Goal: Task Accomplishment & Management: Complete application form

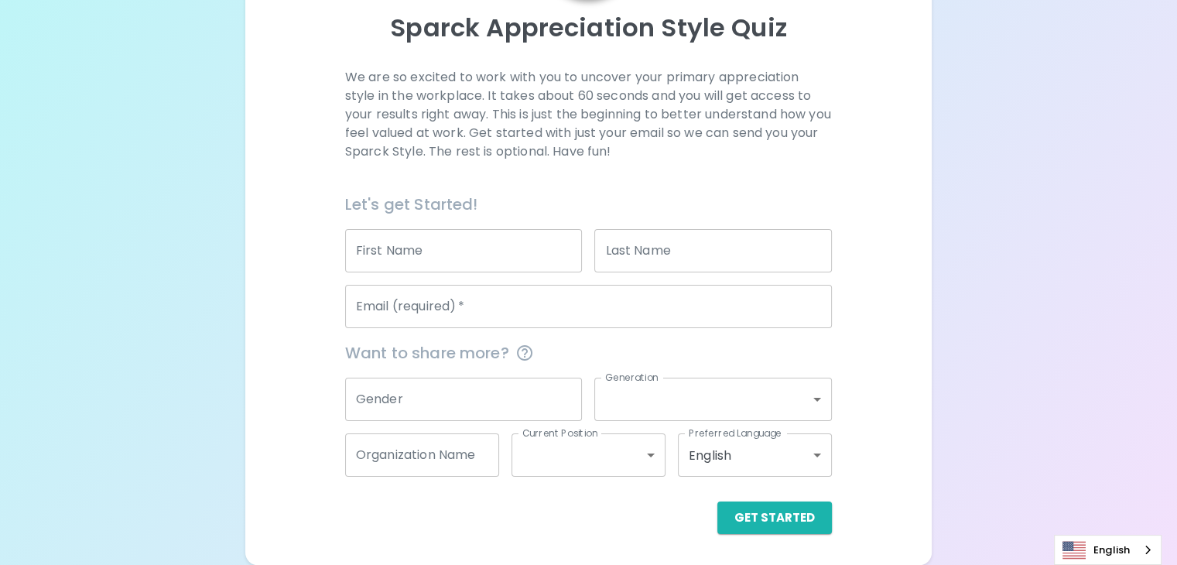
scroll to position [210, 0]
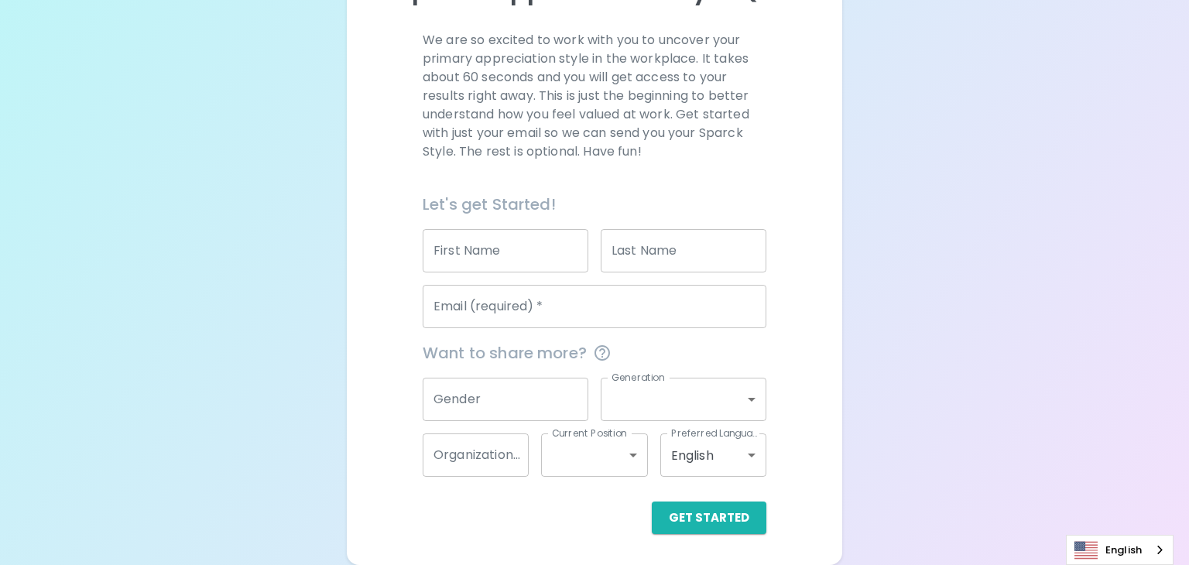
click at [708, 453] on body "Sparck Appreciation Style Quiz We are so excited to work with you to uncover yo…" at bounding box center [594, 177] width 1189 height 775
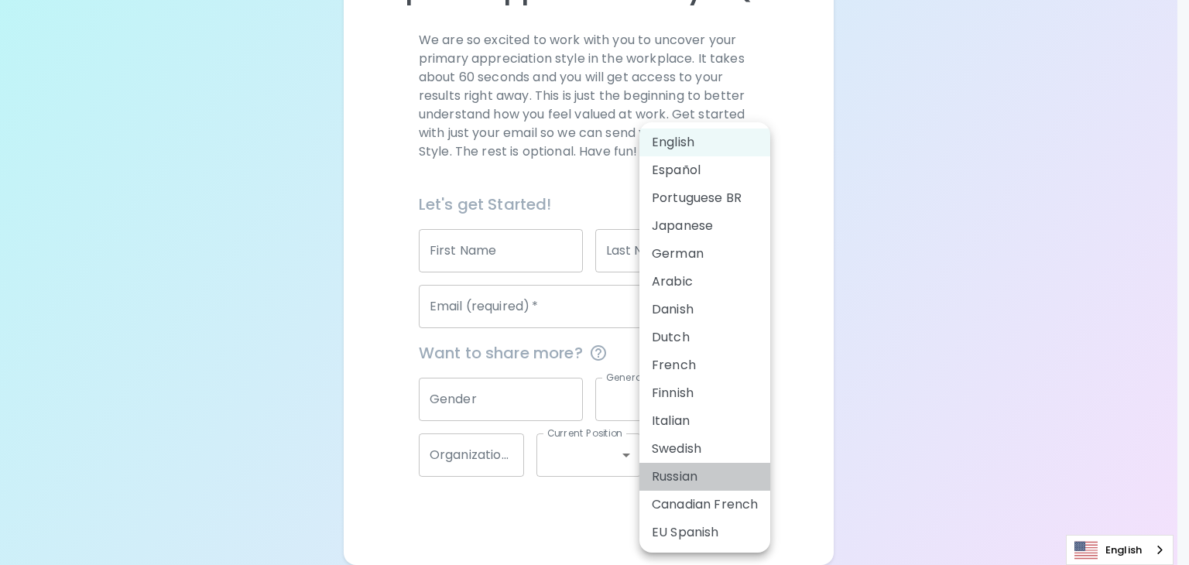
click at [711, 471] on li "Russian" at bounding box center [704, 477] width 131 height 28
type input "ru"
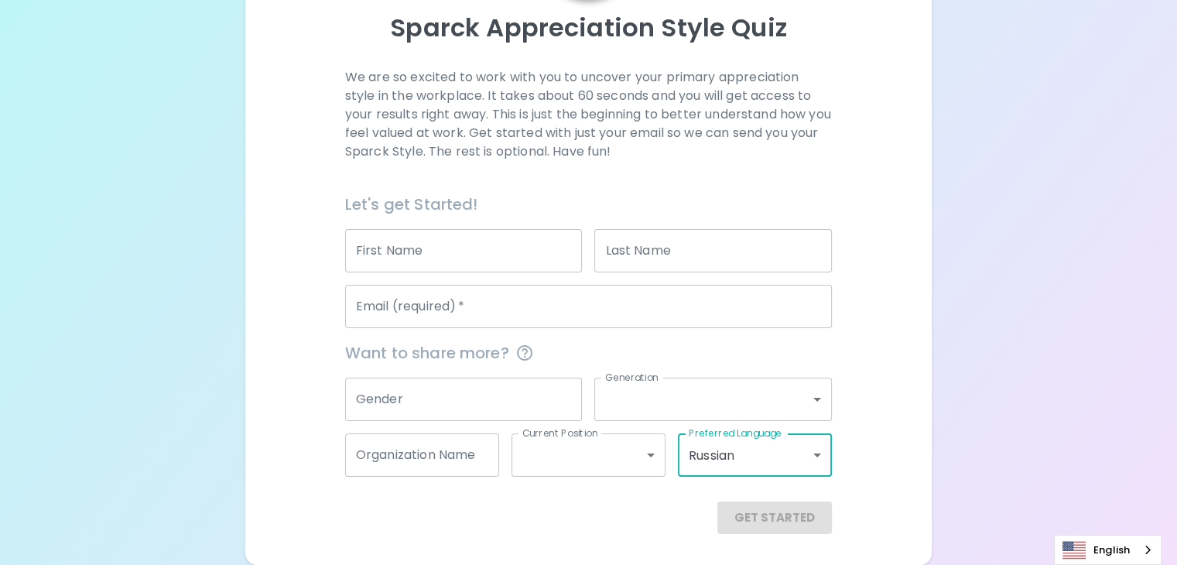
click at [495, 238] on input "First Name" at bounding box center [464, 250] width 238 height 43
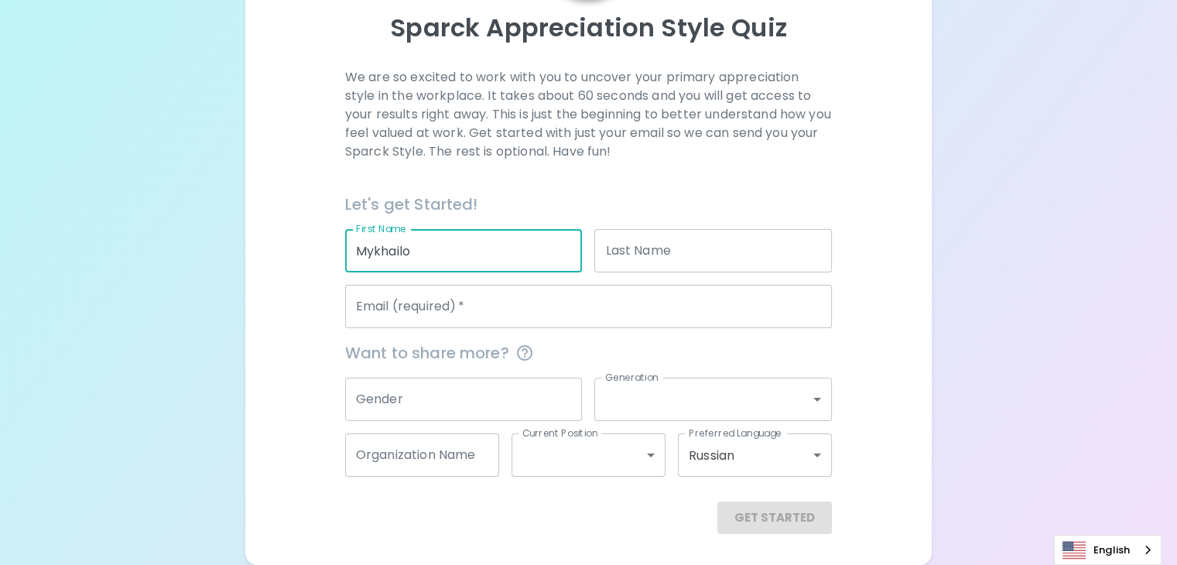
type input "Mykhailo"
click at [585, 245] on div "Last Name Last Name" at bounding box center [707, 245] width 250 height 56
click at [615, 245] on input "Last Name" at bounding box center [713, 250] width 238 height 43
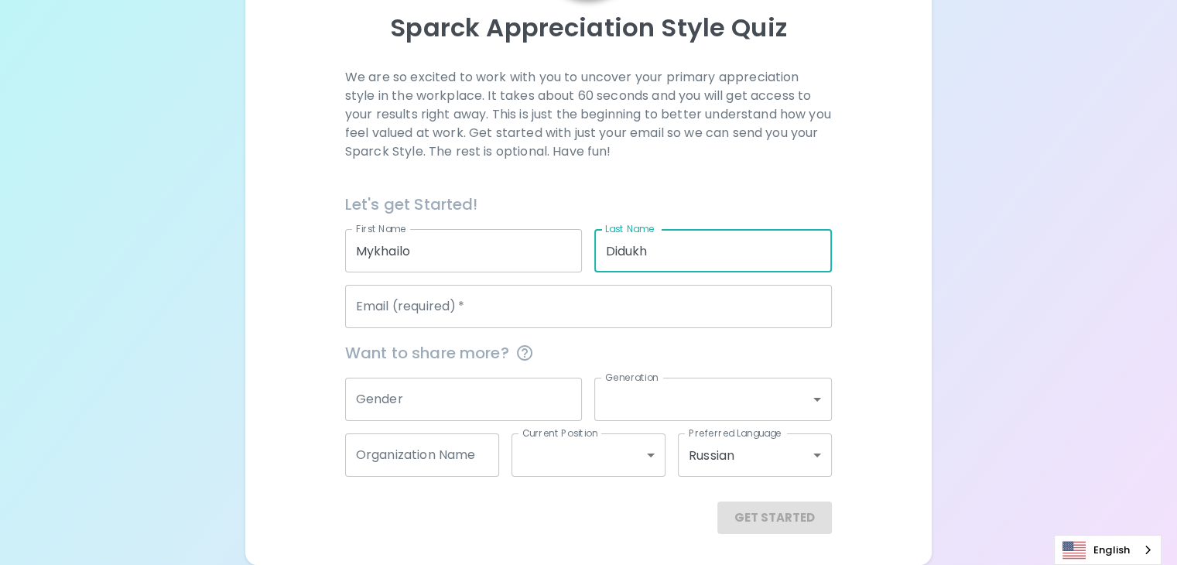
type input "Didukh"
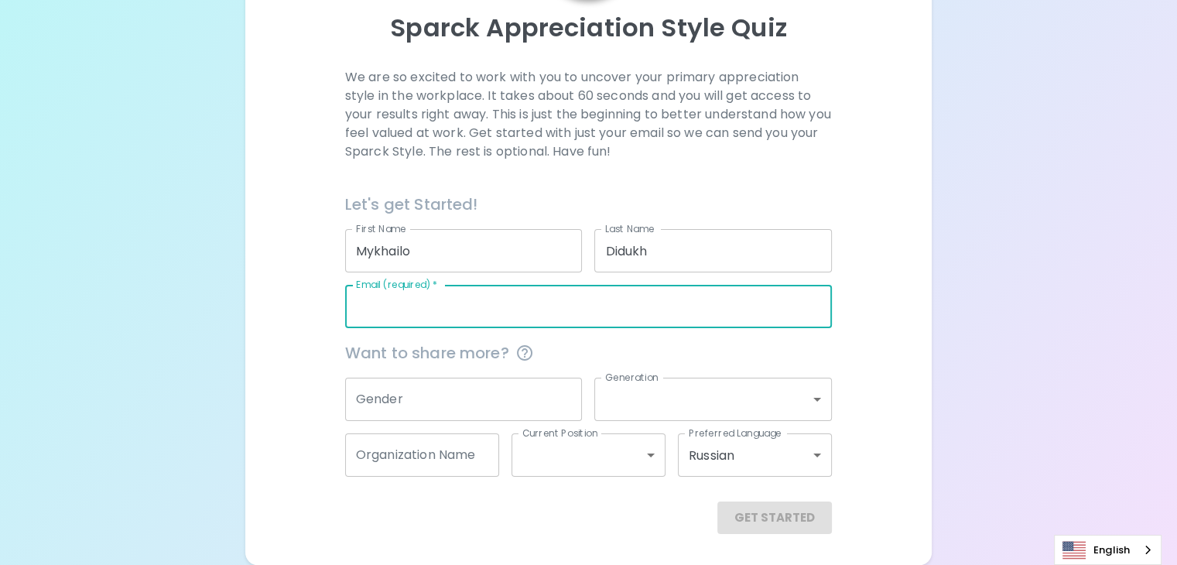
click at [630, 301] on input "Email (required)   *" at bounding box center [588, 306] width 487 height 43
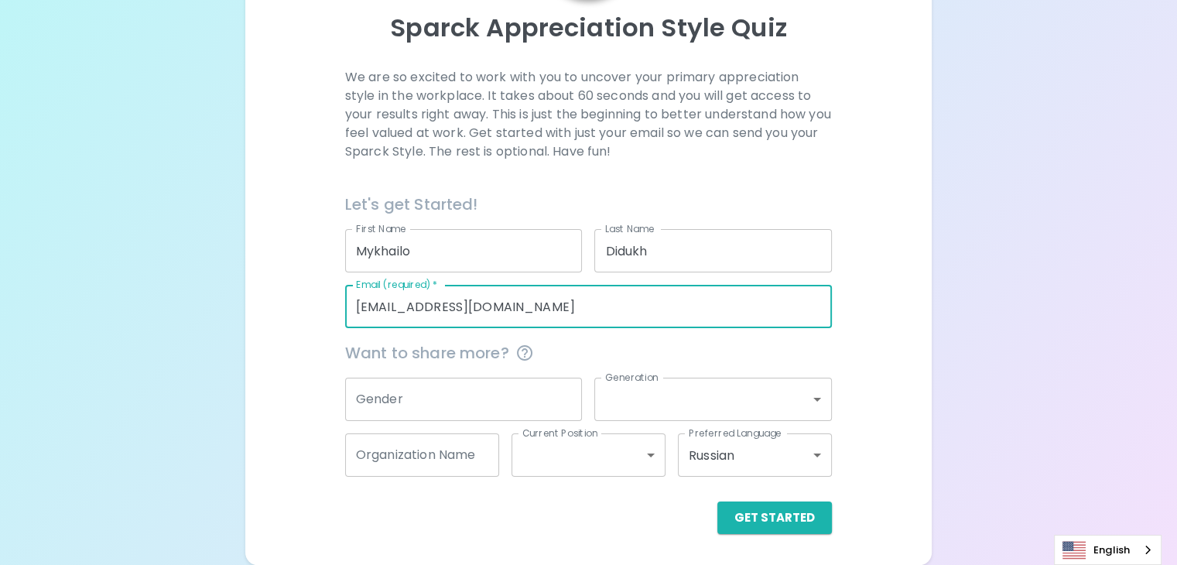
click at [516, 307] on input "[EMAIL_ADDRESS][DOMAIN_NAME]" at bounding box center [588, 306] width 487 height 43
type input "[EMAIL_ADDRESS][DOMAIN_NAME]"
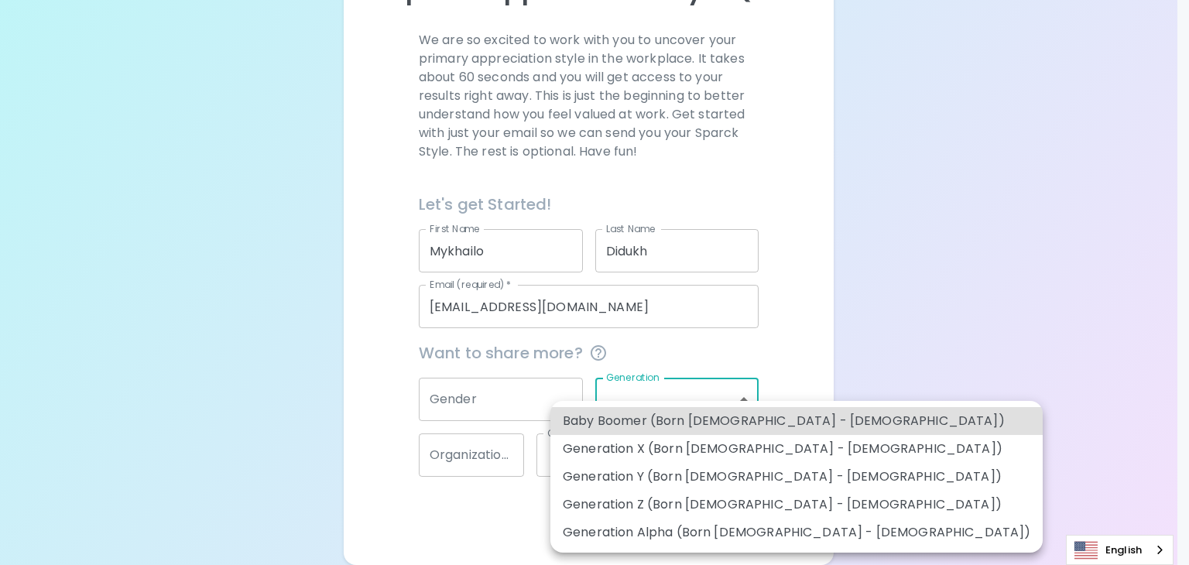
click at [657, 391] on body "Sparck Appreciation Style Quiz We are so excited to work with you to uncover yo…" at bounding box center [594, 177] width 1189 height 775
click at [496, 396] on div at bounding box center [594, 282] width 1189 height 565
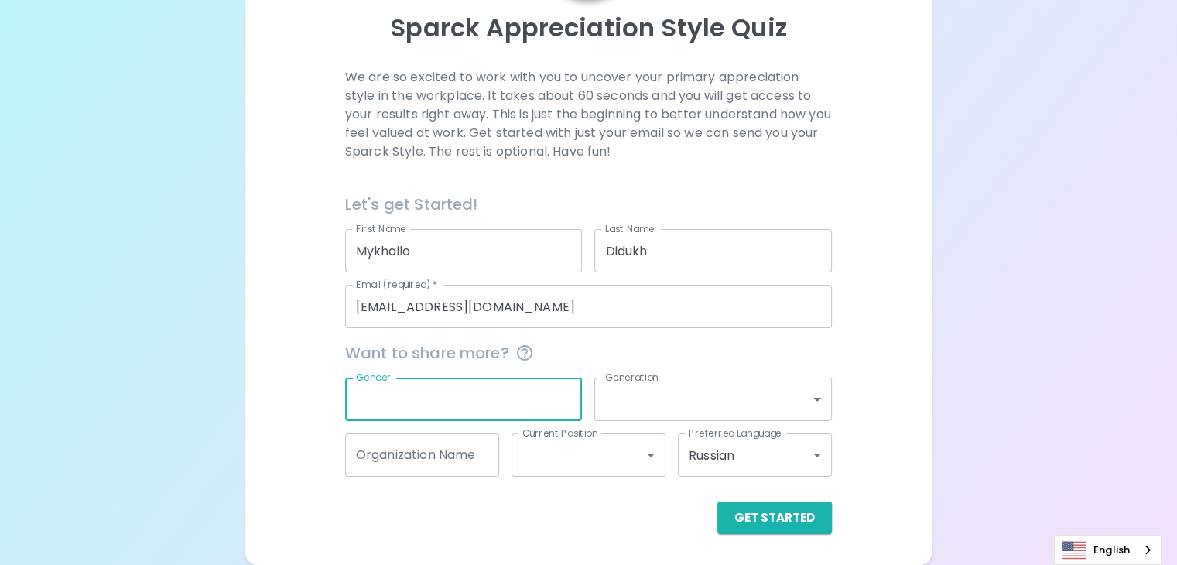
click at [502, 400] on input "Gender" at bounding box center [464, 399] width 238 height 43
type input "[DEMOGRAPHIC_DATA]"
click at [643, 386] on body "Sparck Appreciation Style Quiz We are so excited to work with you to uncover yo…" at bounding box center [588, 196] width 1177 height 738
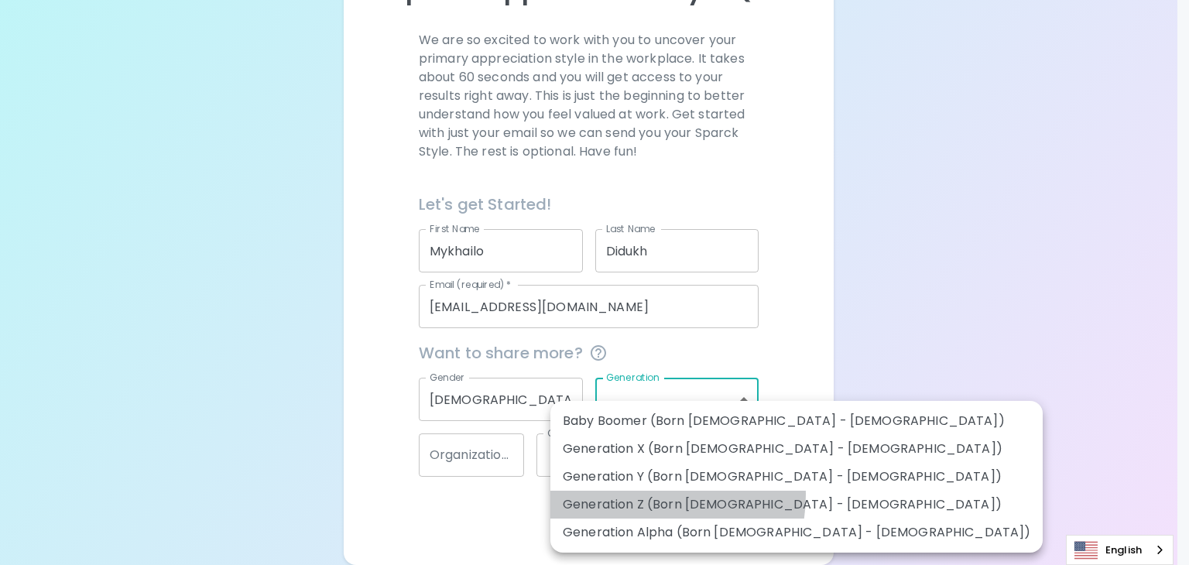
click at [647, 495] on li "Generation Z (Born [DEMOGRAPHIC_DATA] - [DEMOGRAPHIC_DATA])" at bounding box center [796, 505] width 492 height 28
type input "generation_z"
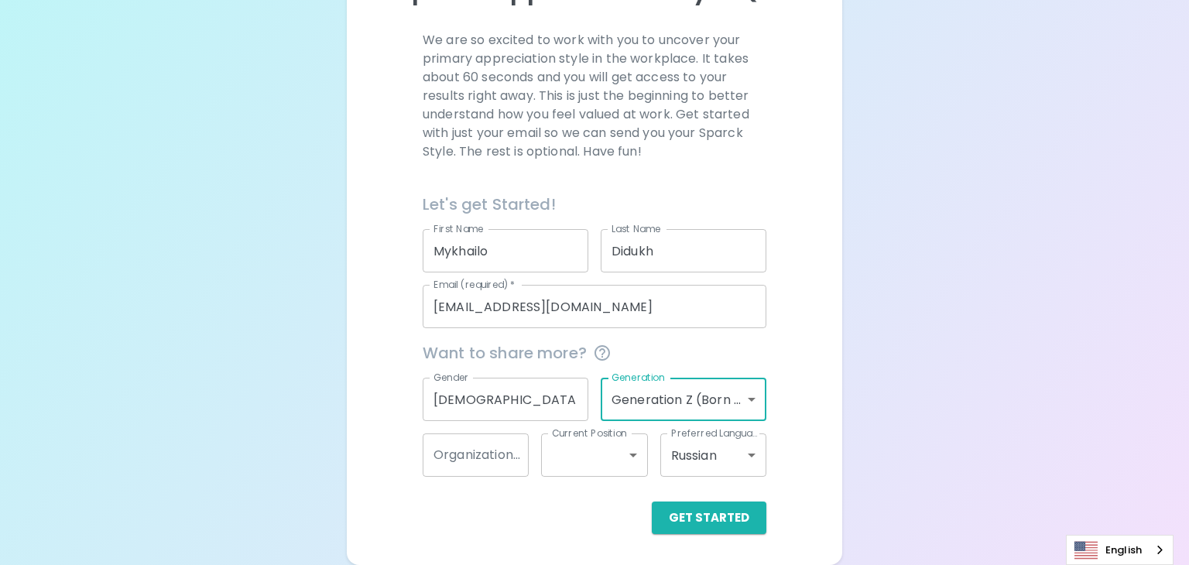
click at [672, 385] on body "Sparck Appreciation Style Quiz We are so excited to work with you to uncover yo…" at bounding box center [594, 177] width 1189 height 775
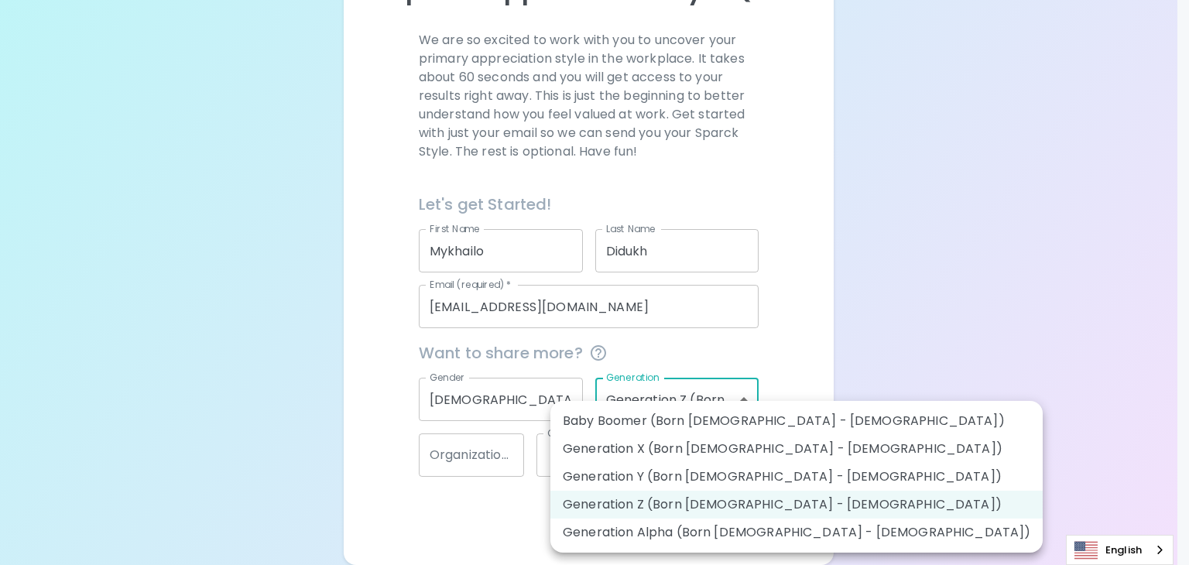
click at [656, 511] on li "Generation Z (Born [DEMOGRAPHIC_DATA] - [DEMOGRAPHIC_DATA])" at bounding box center [796, 505] width 492 height 28
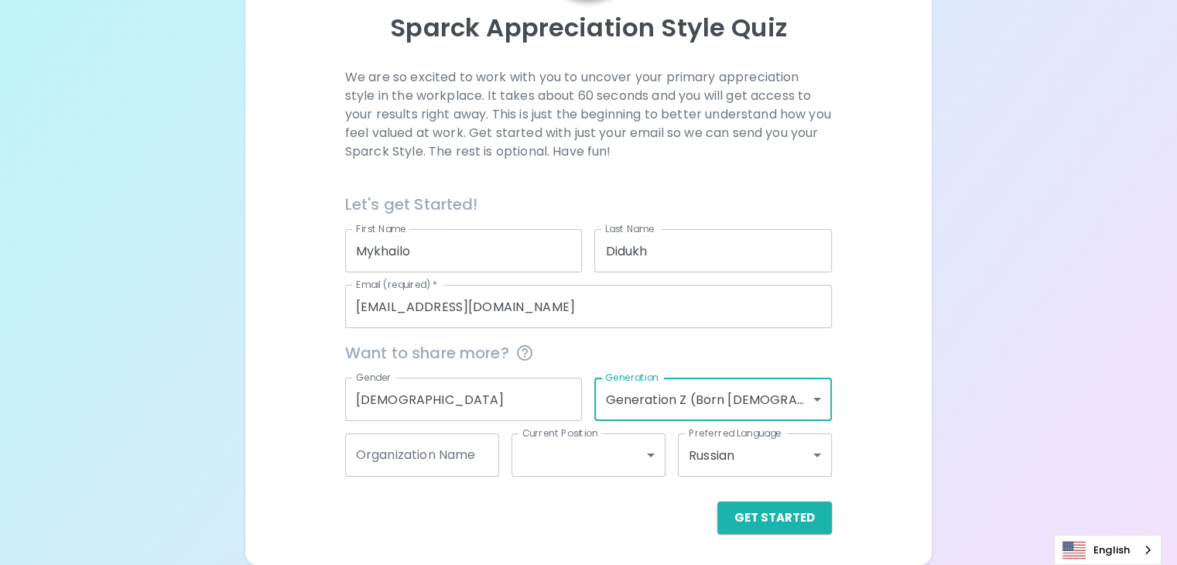
click at [629, 468] on body "Sparck Appreciation Style Quiz We are so excited to work with you to uncover yo…" at bounding box center [588, 196] width 1177 height 738
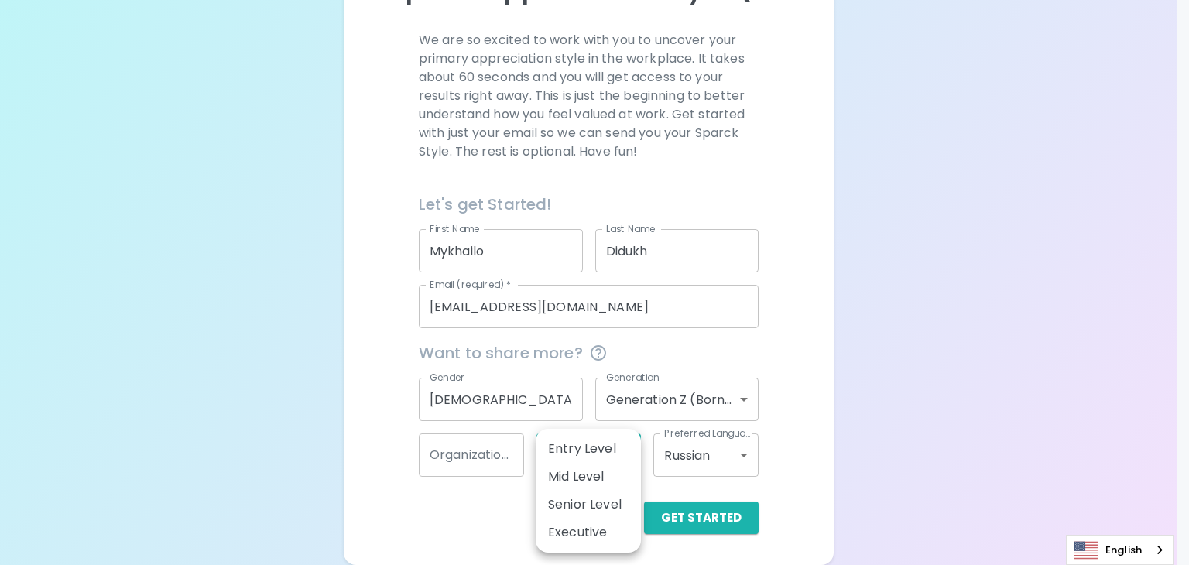
click at [871, 462] on div at bounding box center [594, 282] width 1189 height 565
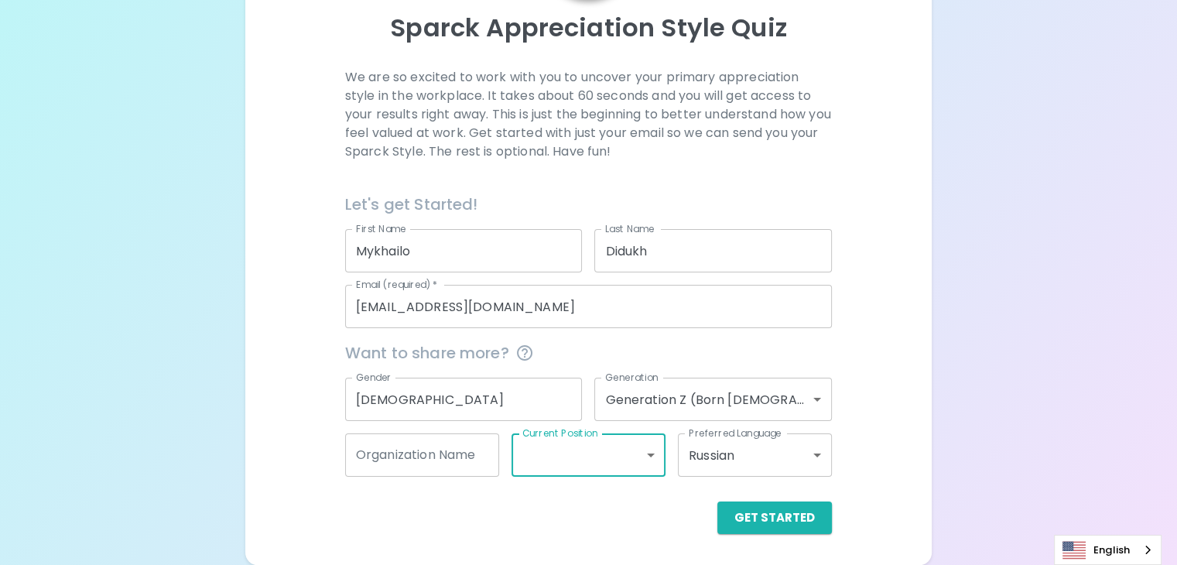
click at [830, 465] on div "Sparck Appreciation Style Quiz We are so excited to work with you to uncover yo…" at bounding box center [588, 211] width 687 height 707
click at [718, 508] on button "Get Started" at bounding box center [775, 518] width 115 height 33
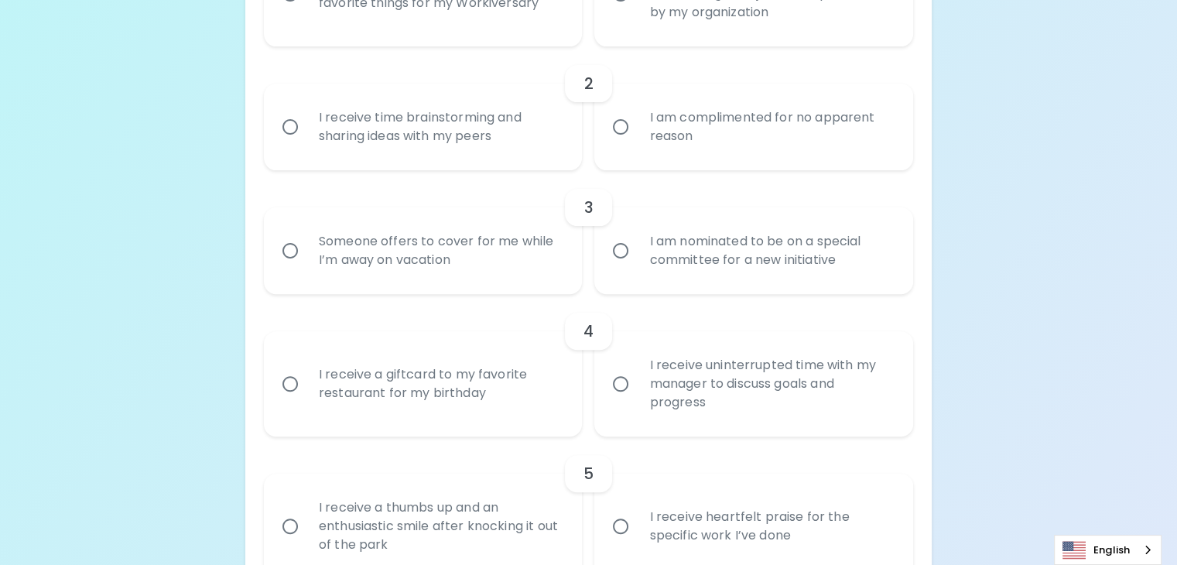
scroll to position [312, 0]
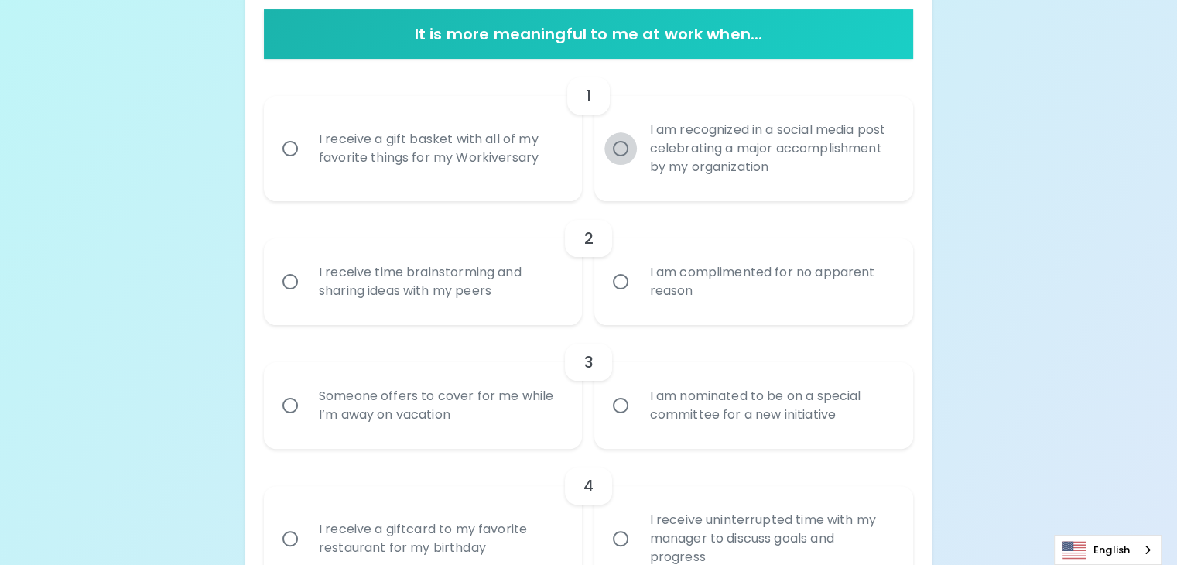
click at [623, 165] on input "I am recognized in a social media post celebrating a major accomplishment by my…" at bounding box center [621, 148] width 33 height 33
radio input "true"
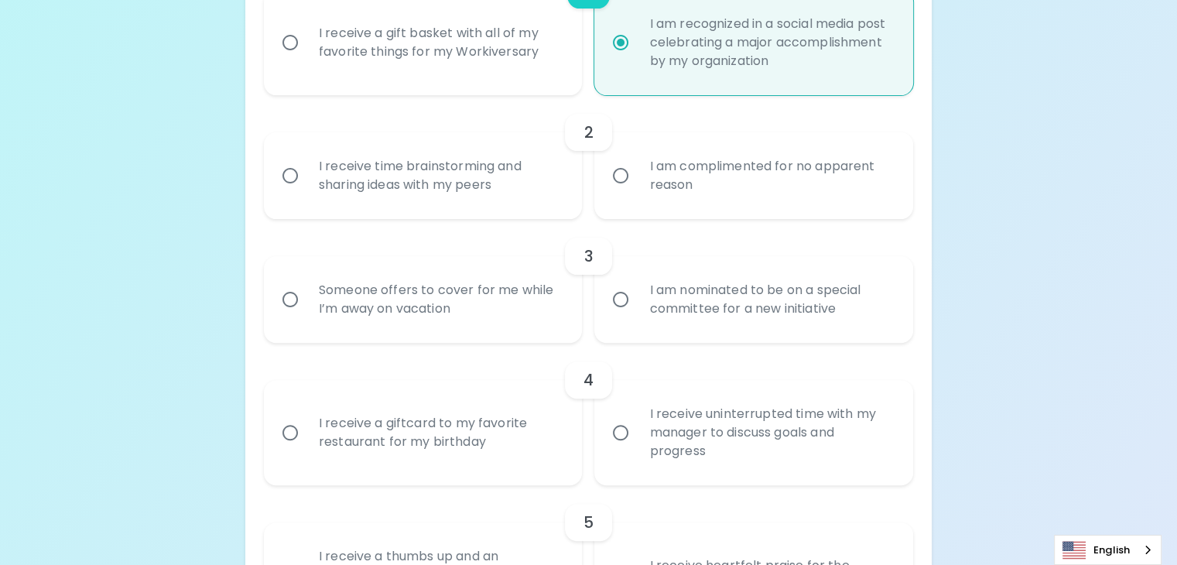
scroll to position [436, 0]
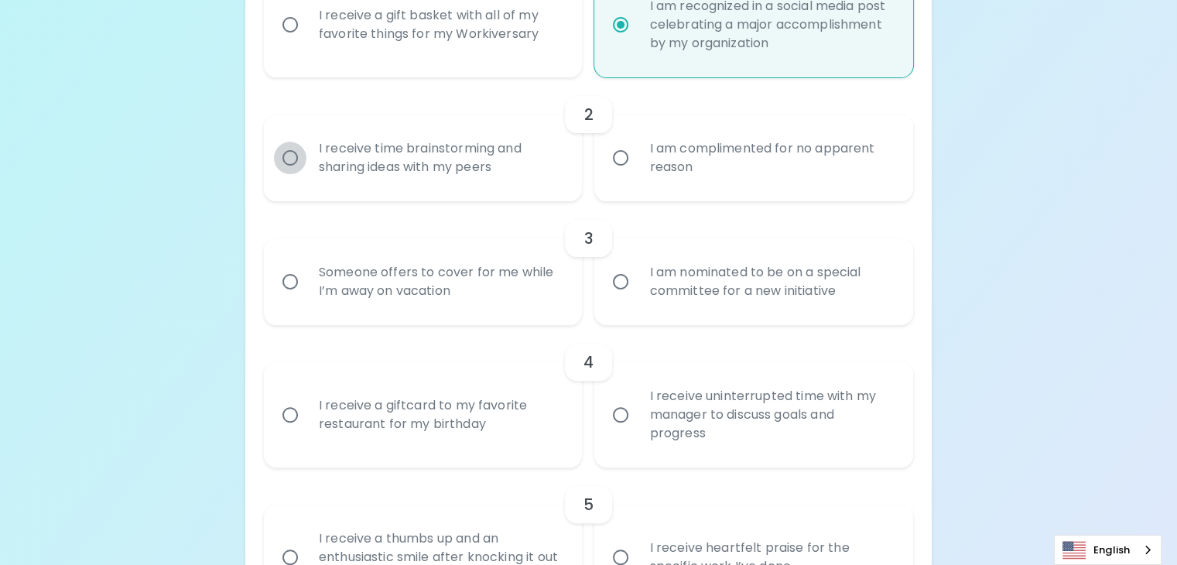
click at [307, 174] on input "I receive time brainstorming and sharing ideas with my peers" at bounding box center [290, 158] width 33 height 33
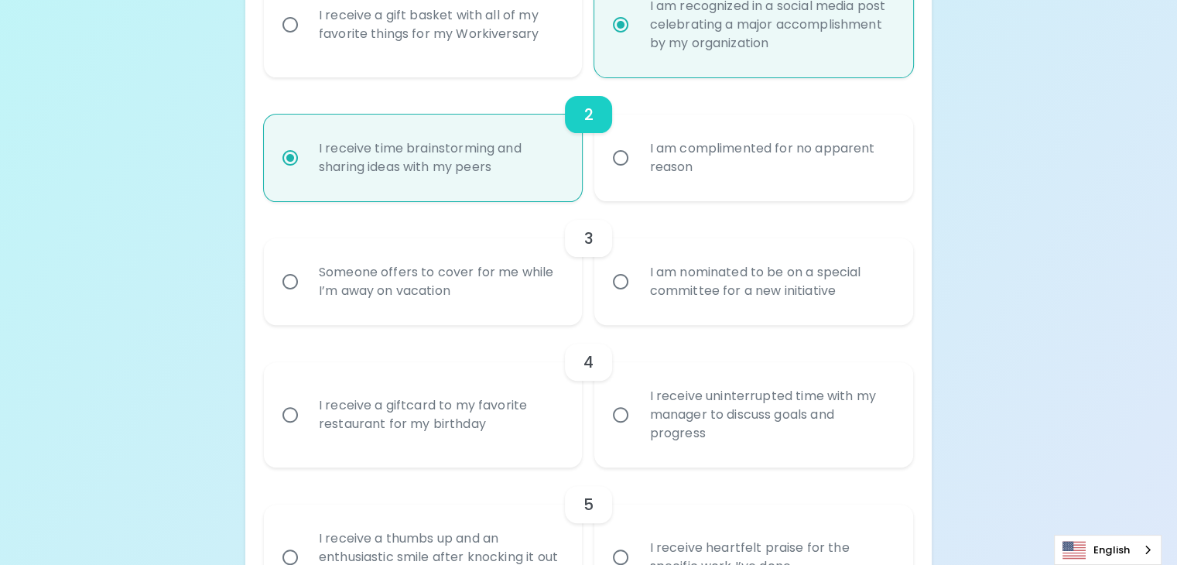
scroll to position [560, 0]
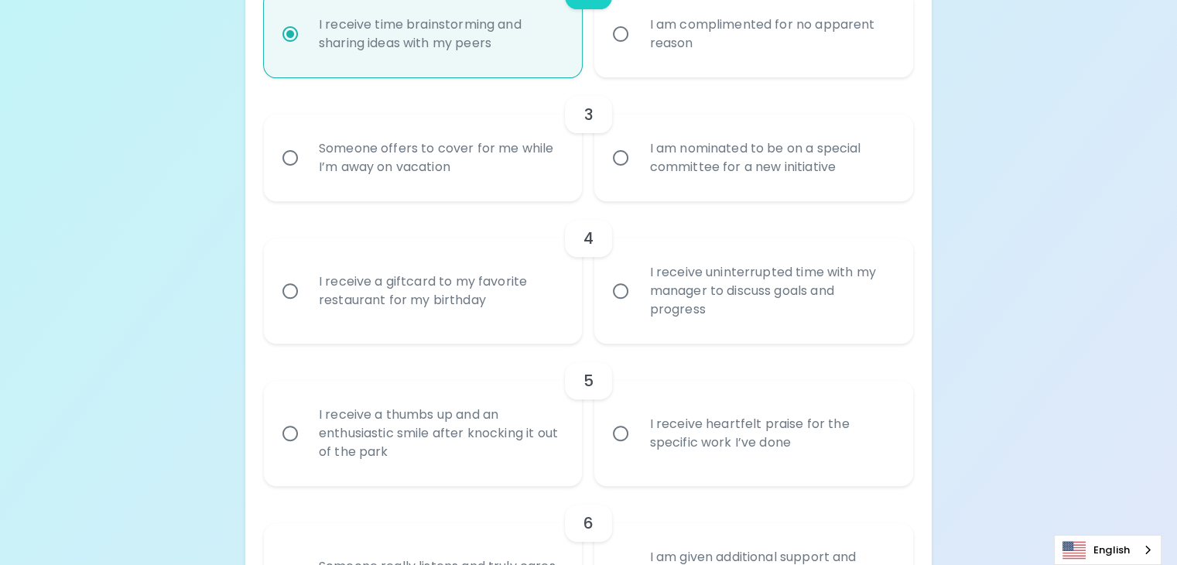
radio input "true"
click at [618, 174] on input "I am nominated to be on a special committee for a new initiative" at bounding box center [621, 158] width 33 height 33
radio input "false"
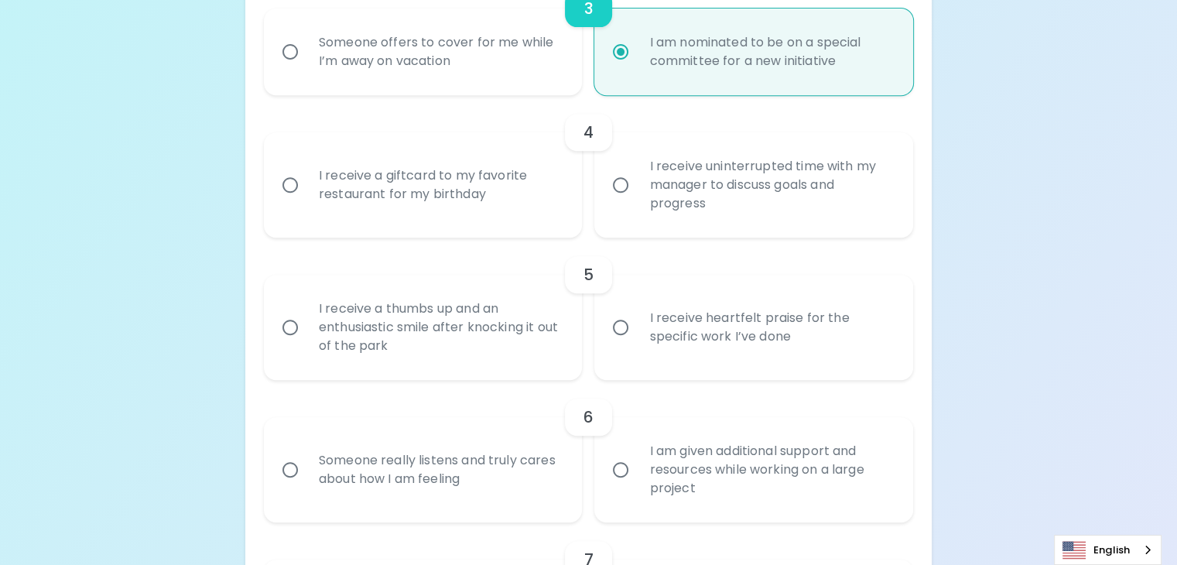
scroll to position [683, 0]
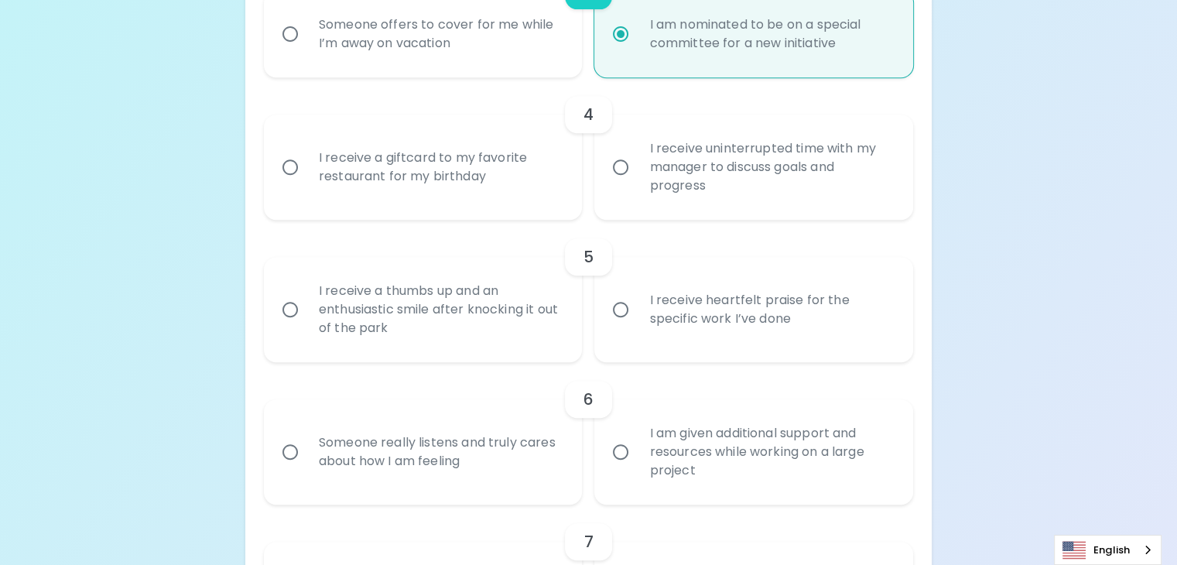
radio input "true"
click at [621, 183] on input "I receive uninterrupted time with my manager to discuss goals and progress" at bounding box center [621, 167] width 33 height 33
radio input "false"
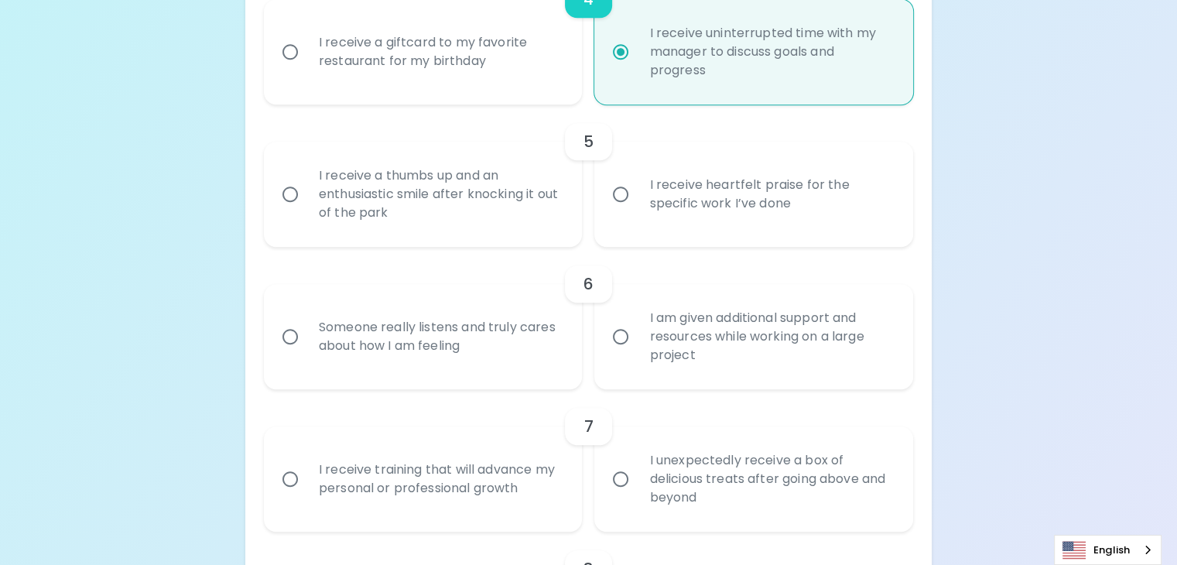
scroll to position [807, 0]
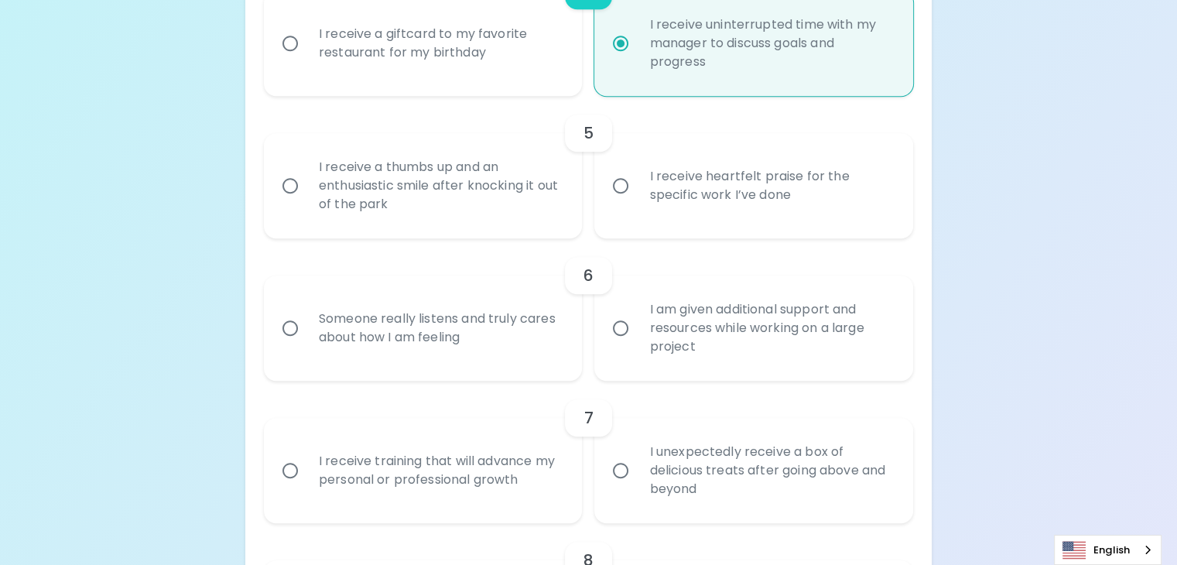
radio input "true"
click at [614, 202] on input "I receive heartfelt praise for the specific work I’ve done" at bounding box center [621, 186] width 33 height 33
radio input "false"
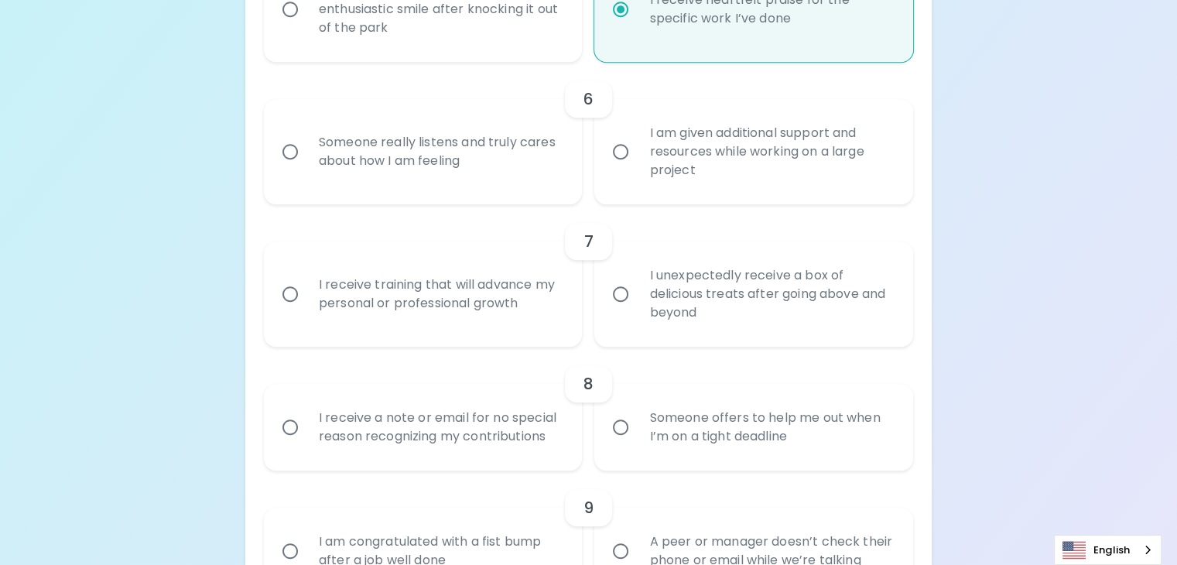
scroll to position [1009, 0]
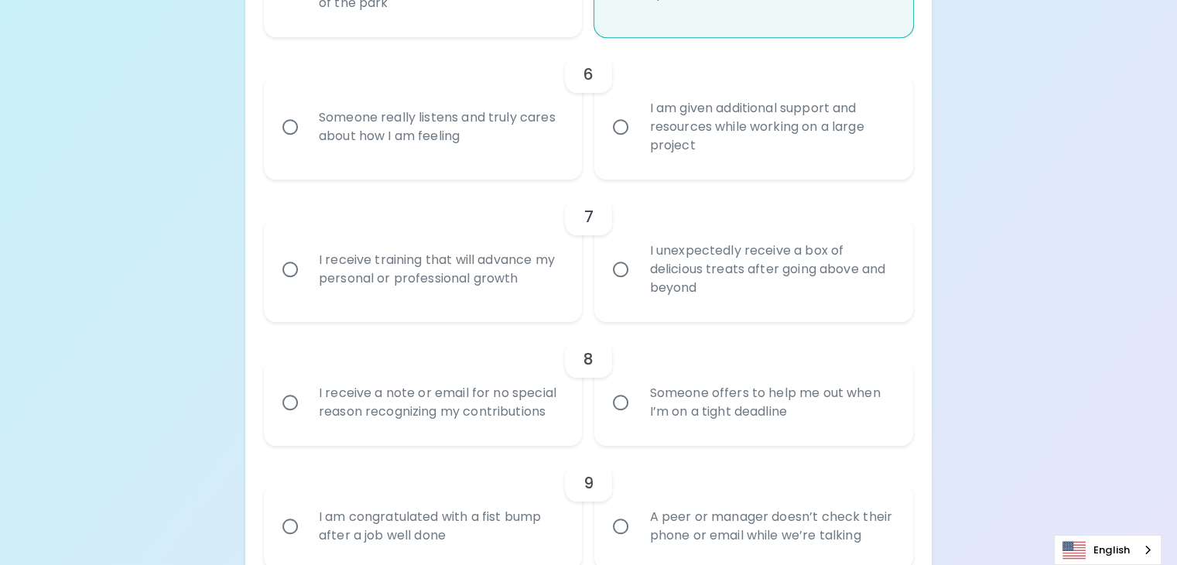
radio input "true"
click at [610, 143] on input "I am given additional support and resources while working on a large project" at bounding box center [621, 127] width 33 height 33
radio input "false"
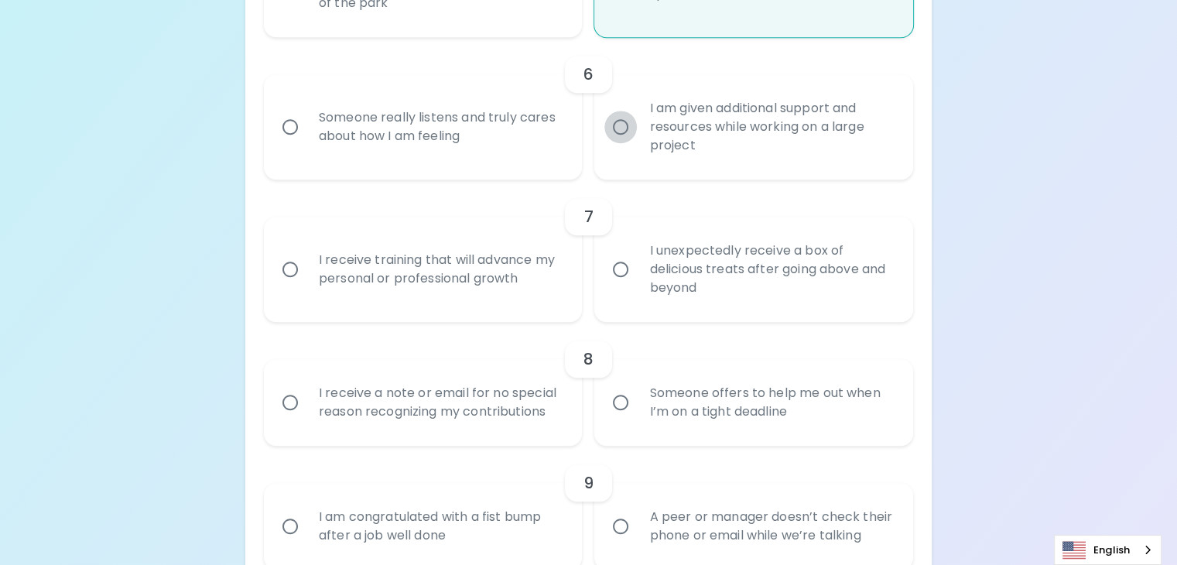
radio input "false"
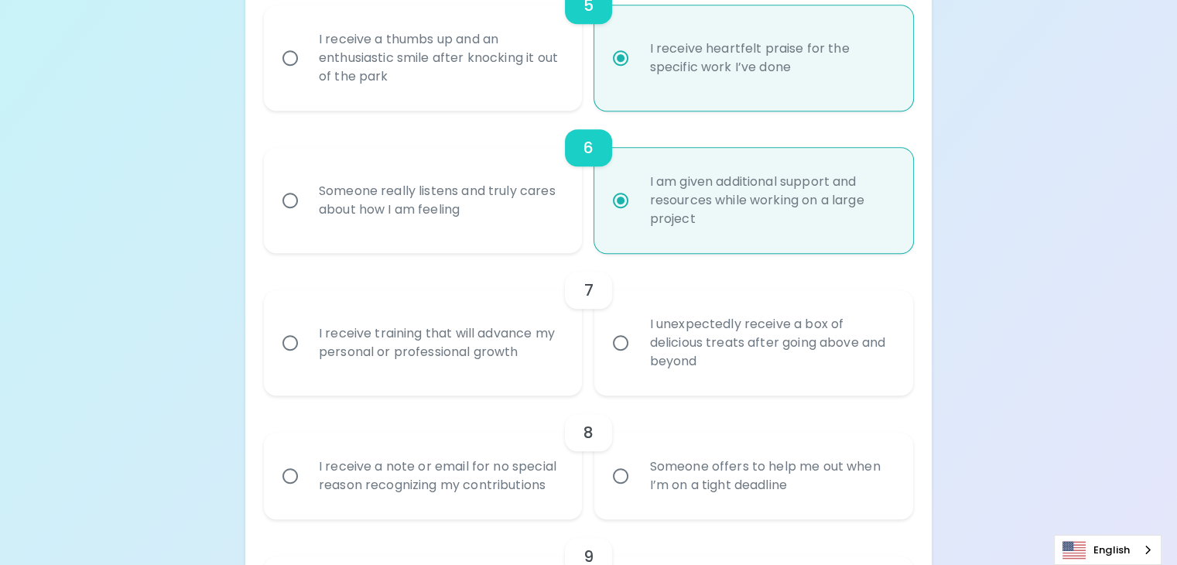
scroll to position [900, 0]
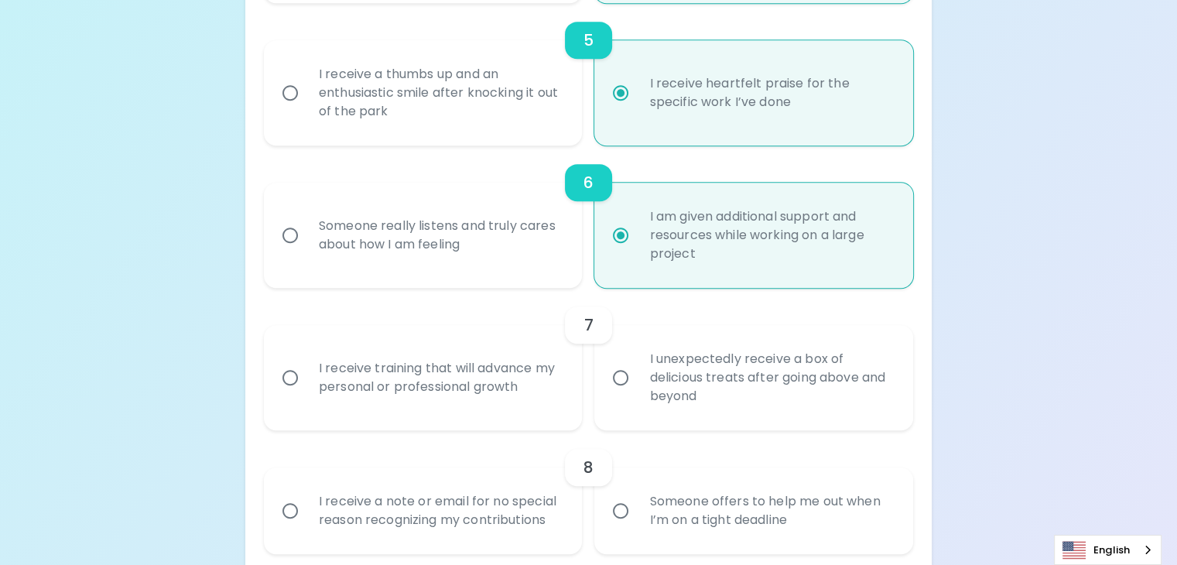
radio input "true"
radio input "false"
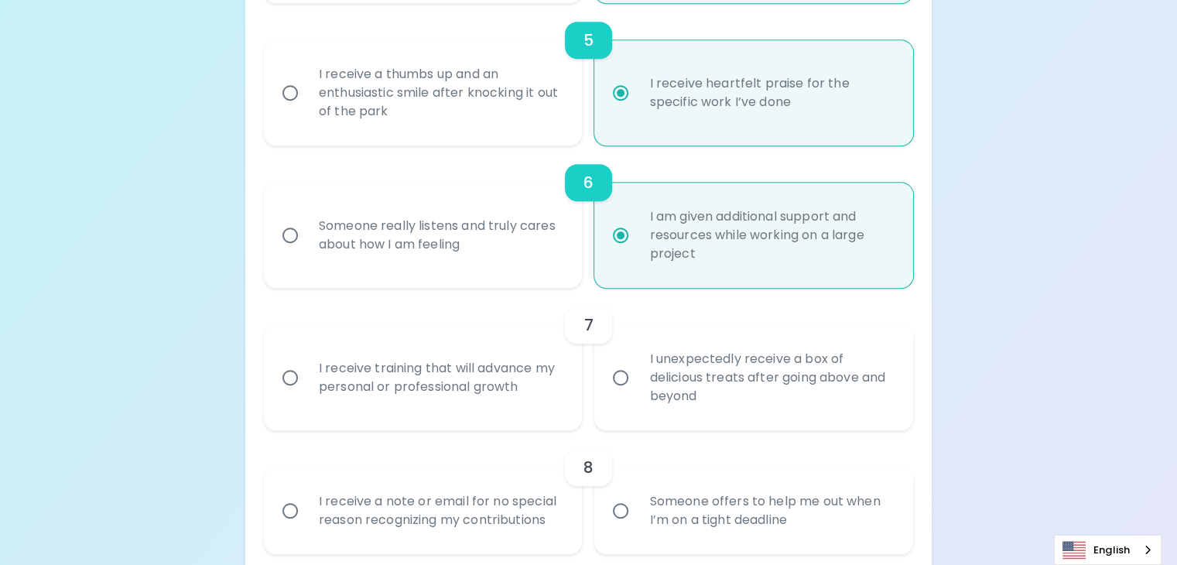
radio input "false"
radio input "true"
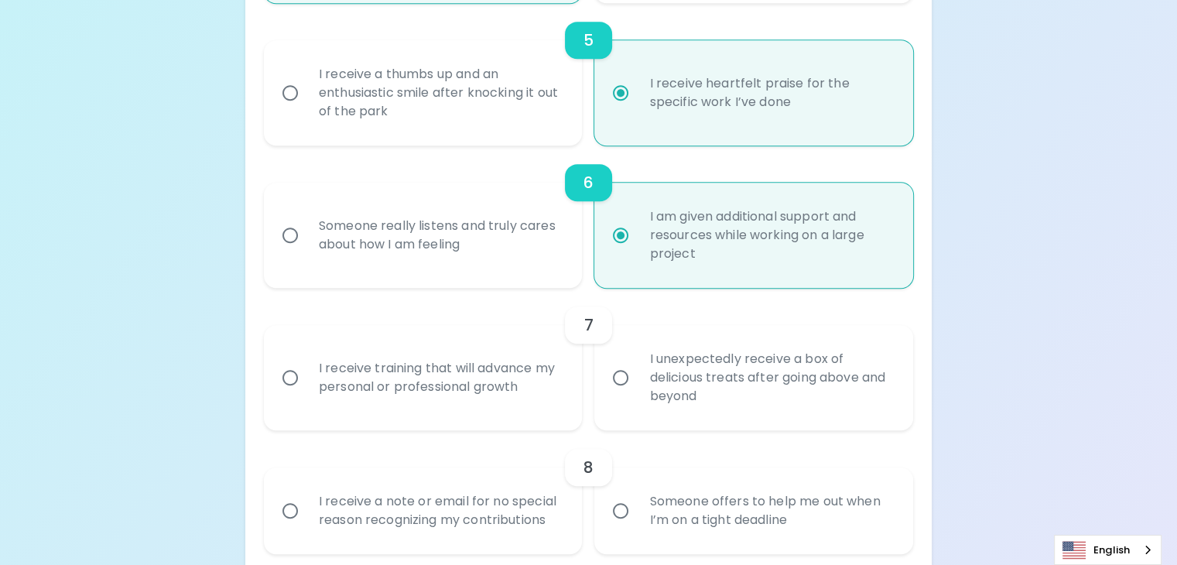
radio input "true"
radio input "false"
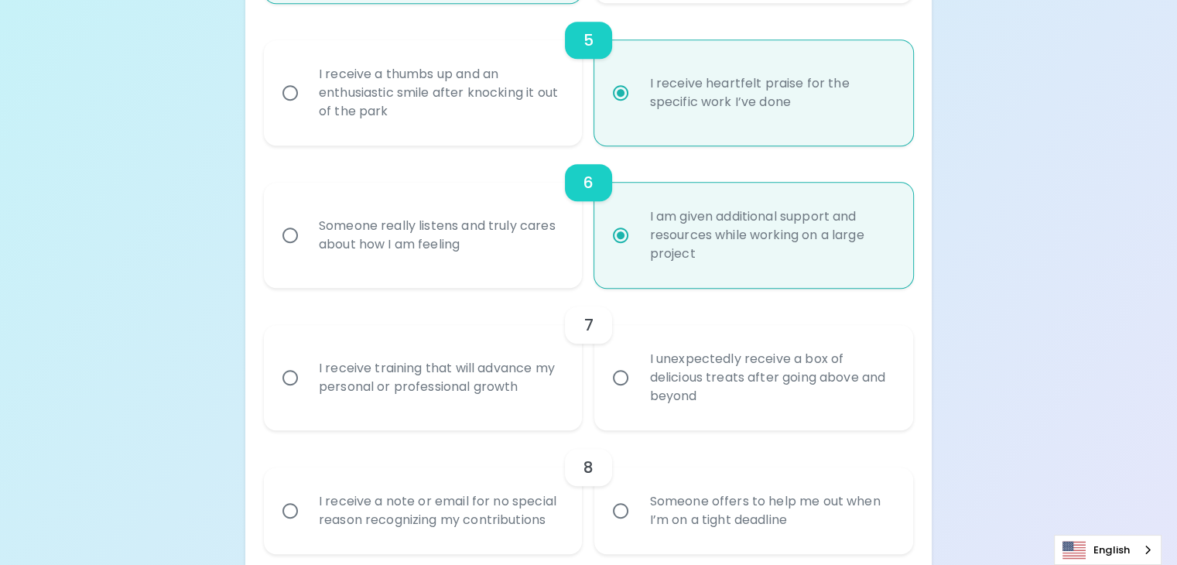
radio input "false"
radio input "true"
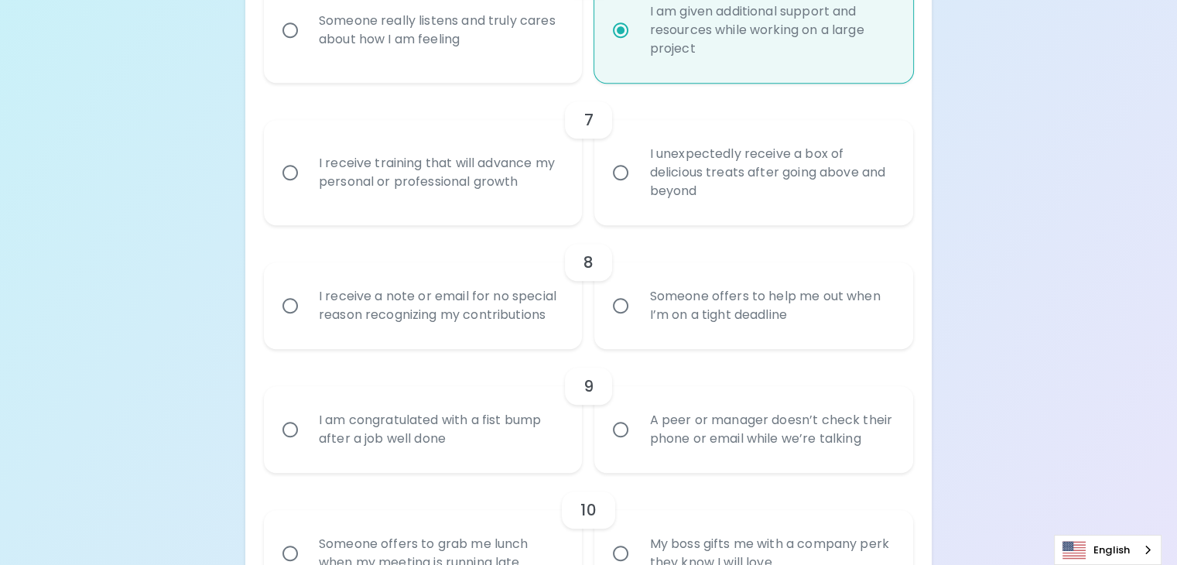
scroll to position [1132, 0]
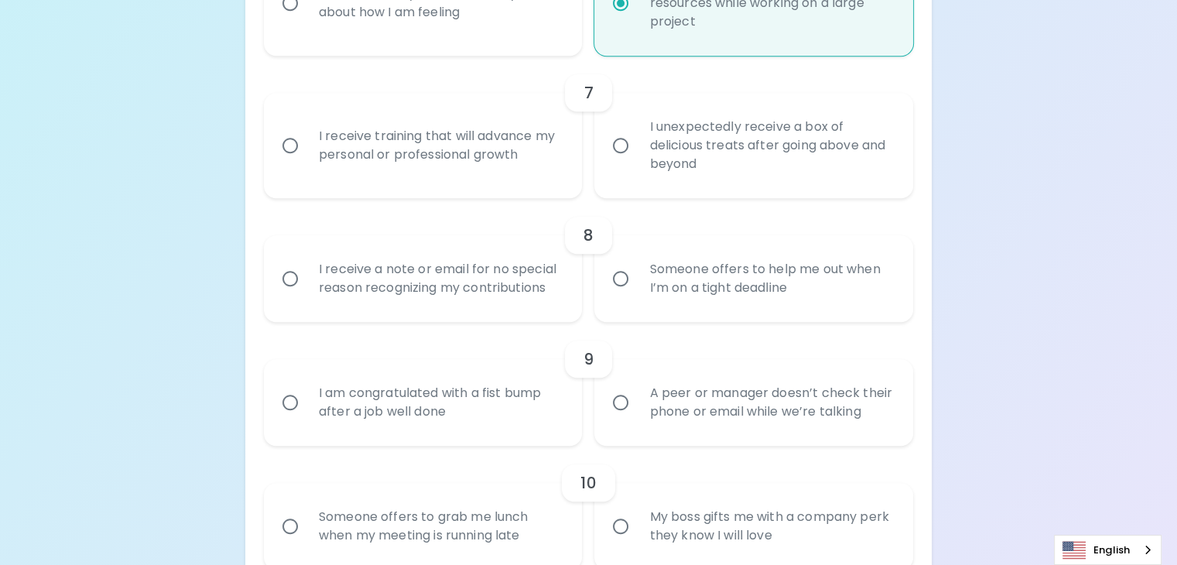
radio input "true"
click at [307, 162] on input "I receive training that will advance my personal or professional growth" at bounding box center [290, 145] width 33 height 33
radio input "false"
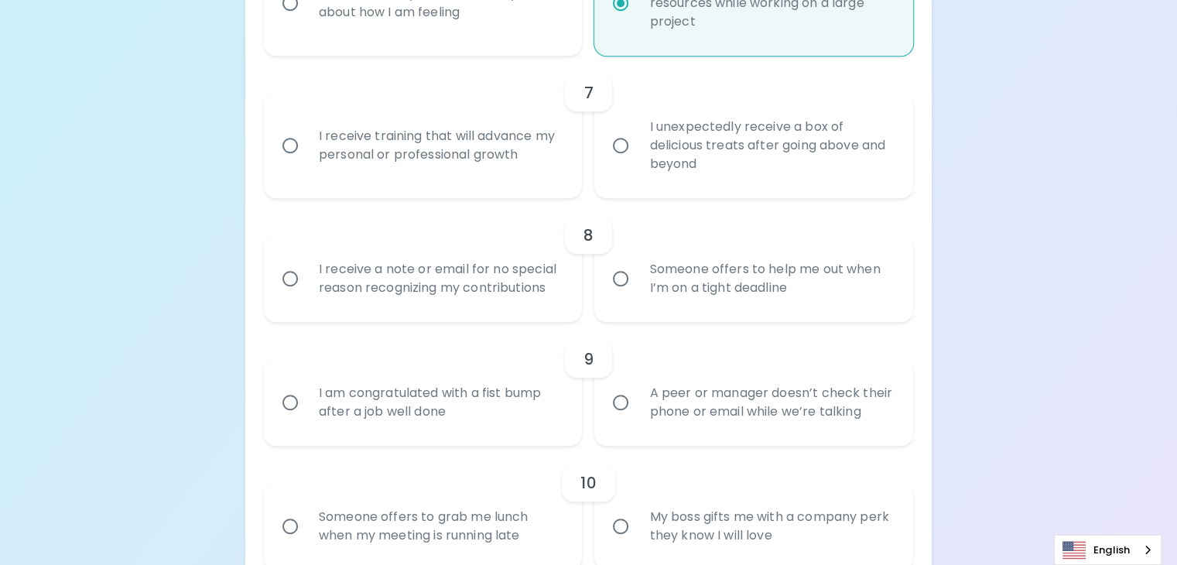
radio input "false"
radio input "true"
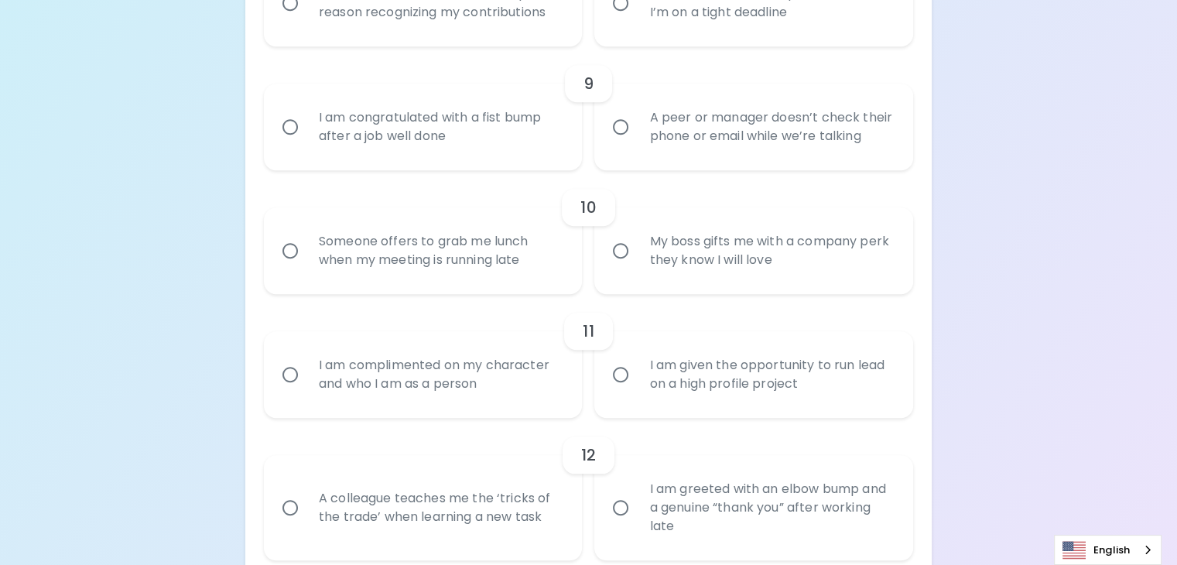
scroll to position [1410, 0]
radio input "true"
click at [617, 18] on input "Someone offers to help me out when I’m on a tight deadline" at bounding box center [621, 1] width 33 height 33
radio input "false"
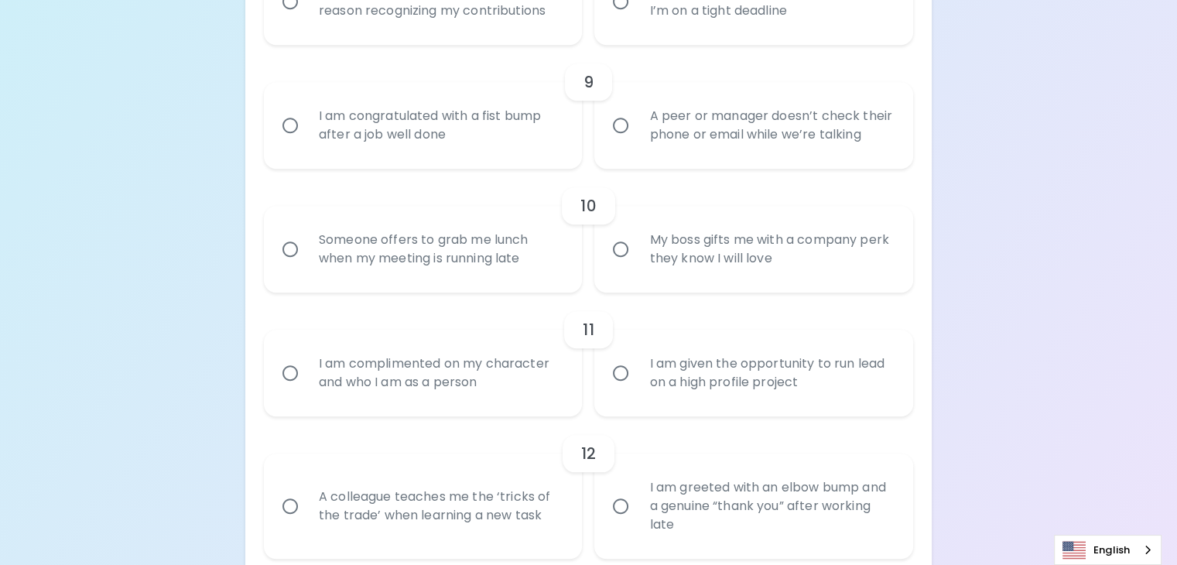
radio input "false"
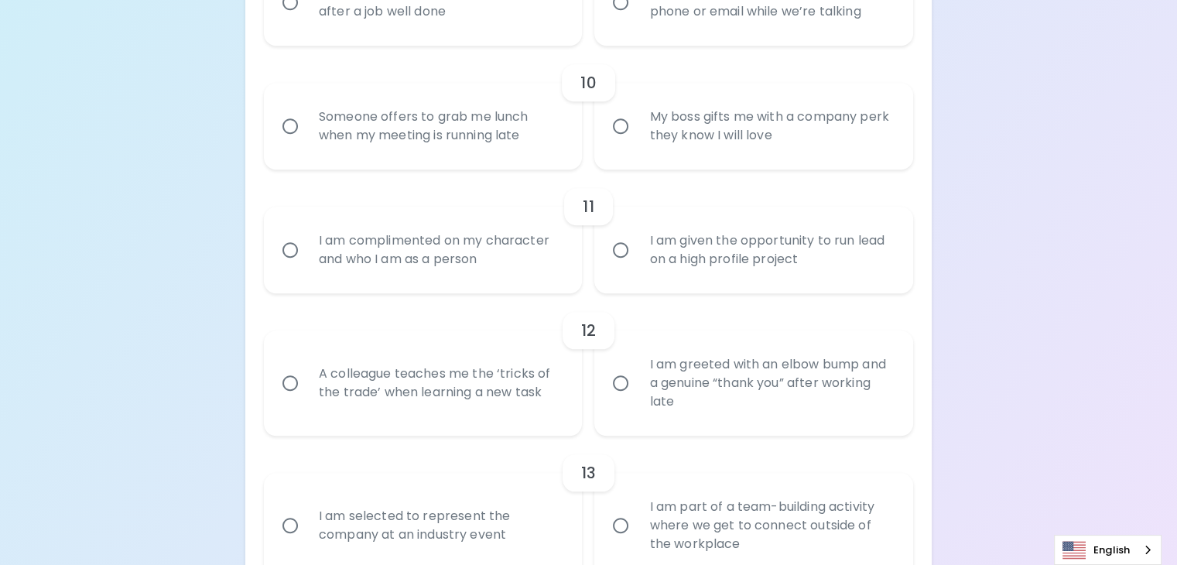
scroll to position [1533, 0]
radio input "true"
click at [307, 18] on input "I am congratulated with a fist bump after a job well done" at bounding box center [290, 1] width 33 height 33
radio input "false"
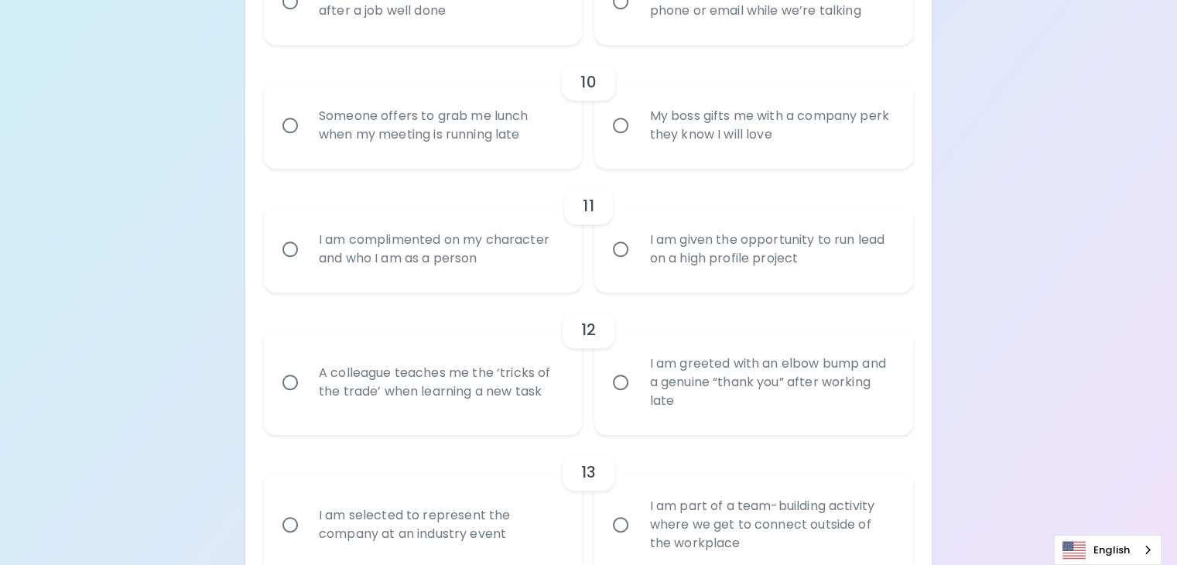
radio input "false"
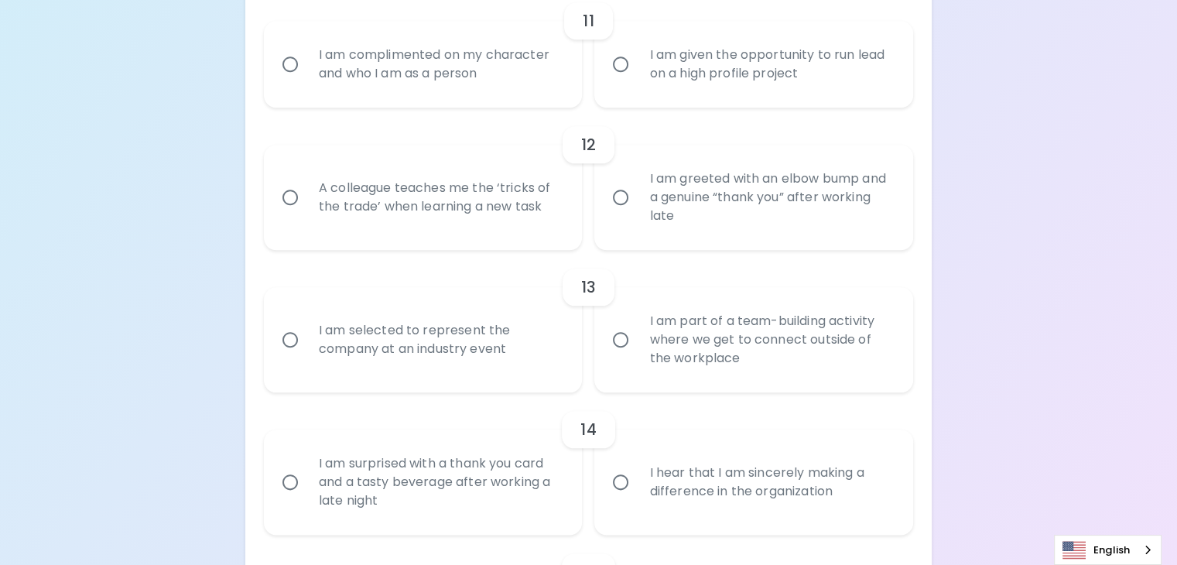
scroll to position [1735, 0]
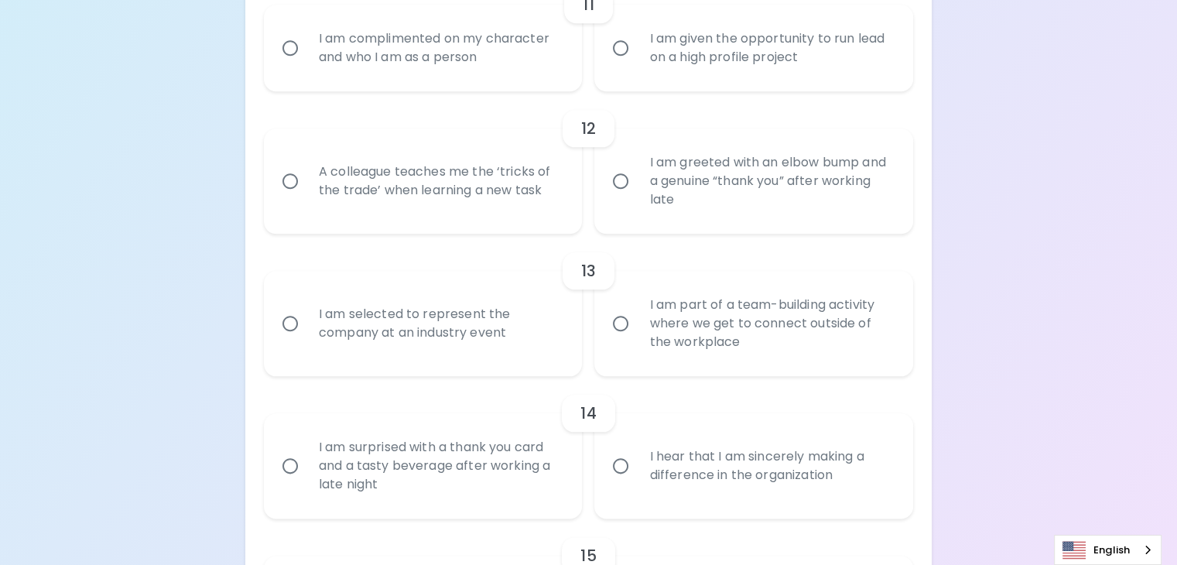
radio input "true"
radio input "false"
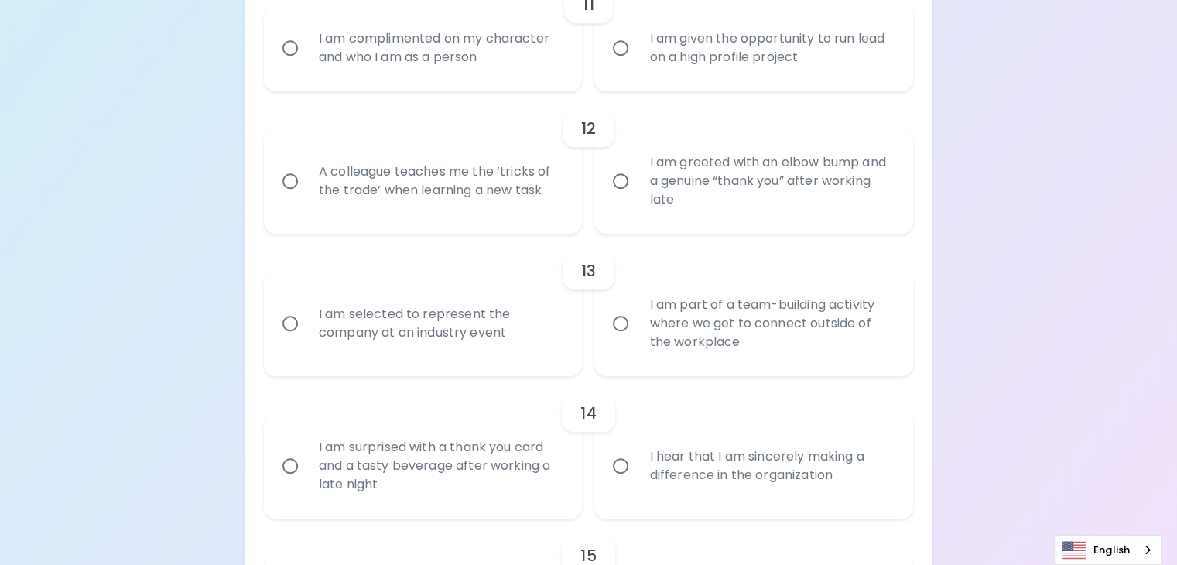
radio input "false"
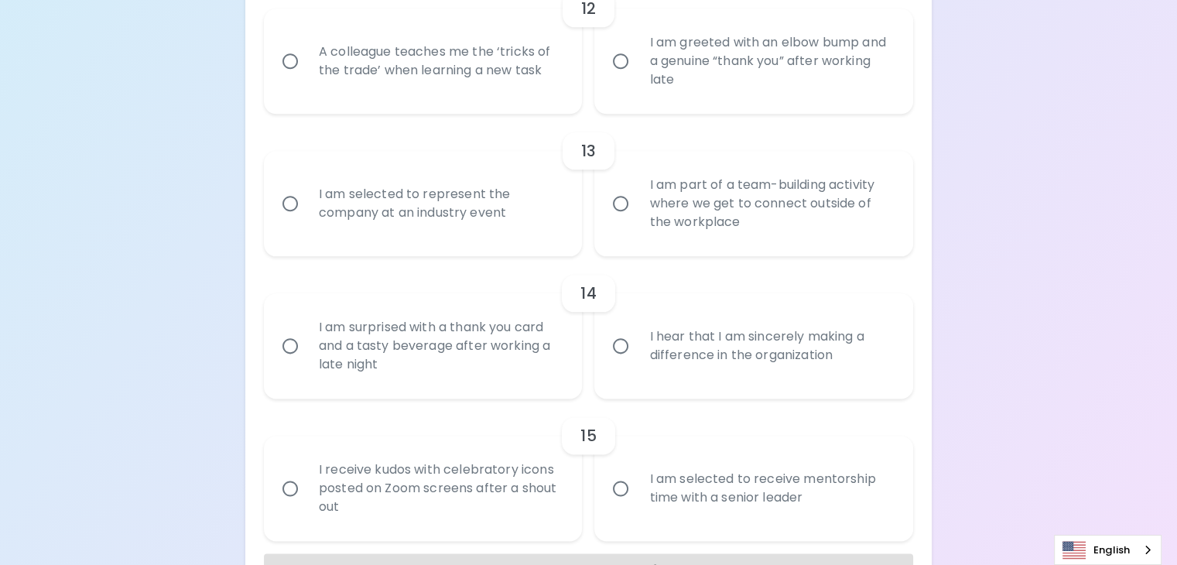
scroll to position [1858, 0]
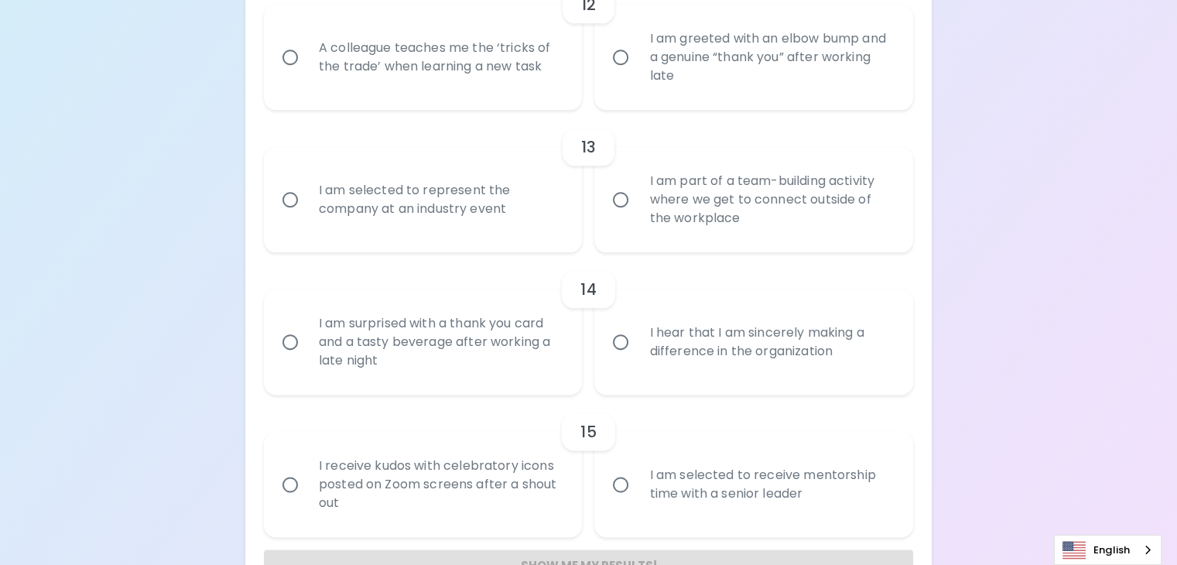
radio input "true"
radio input "false"
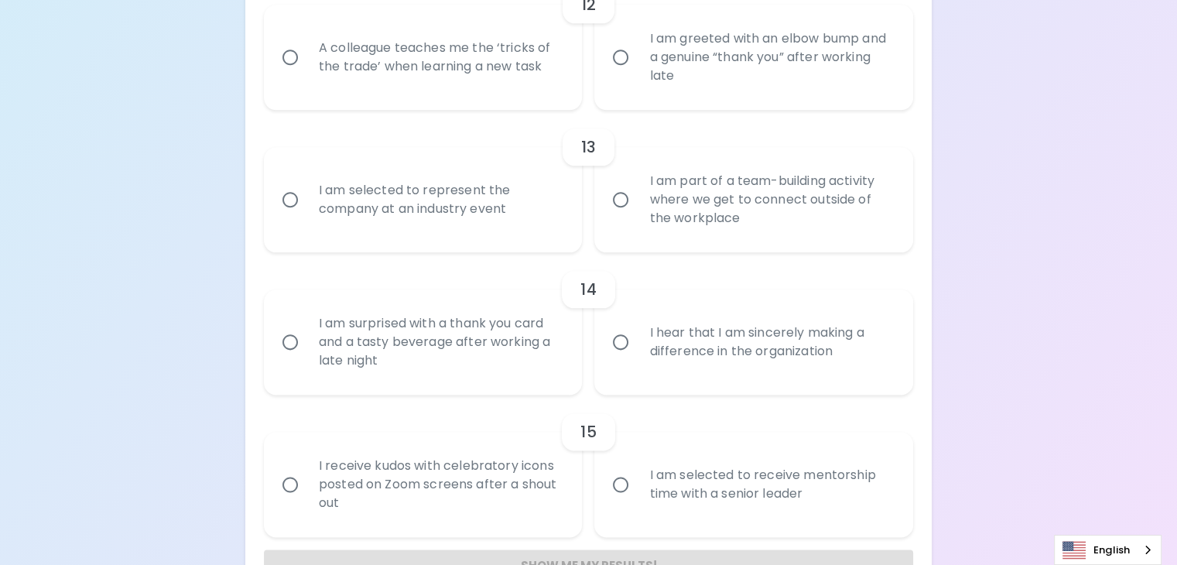
radio input "false"
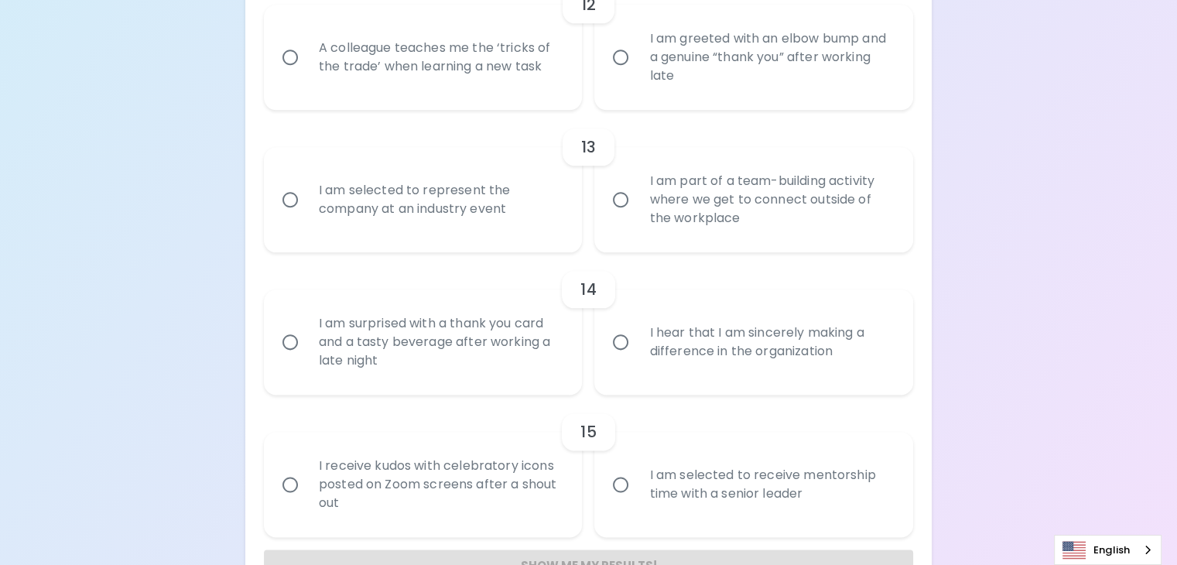
radio input "false"
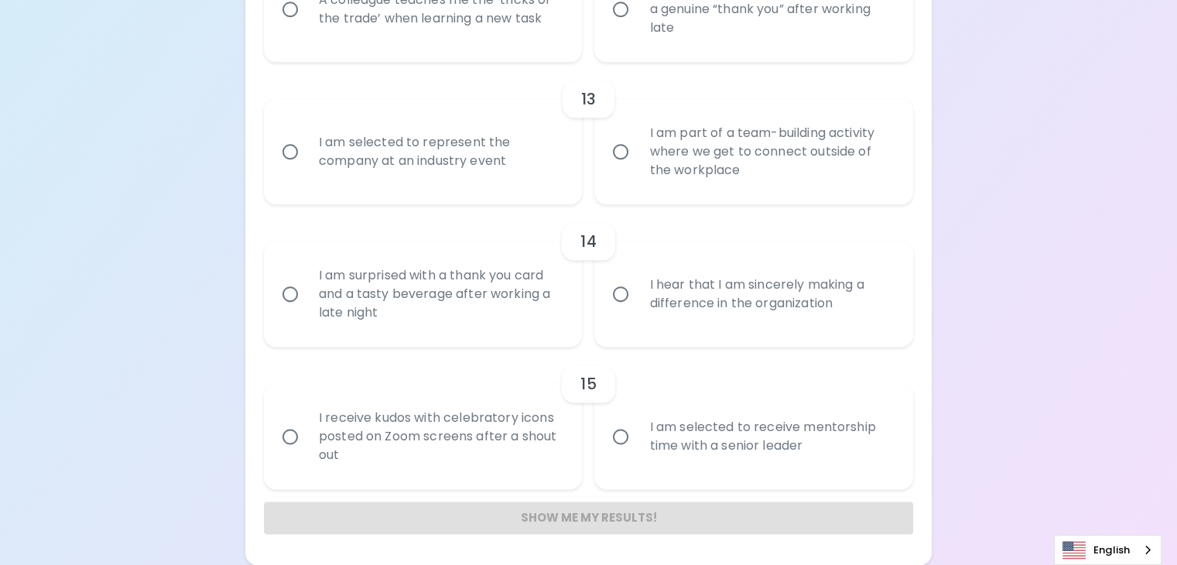
scroll to position [1982, 0]
radio input "true"
click at [307, 26] on input "A colleague teaches me the ‘tricks of the trade’ when learning a new task" at bounding box center [290, 9] width 33 height 33
radio input "false"
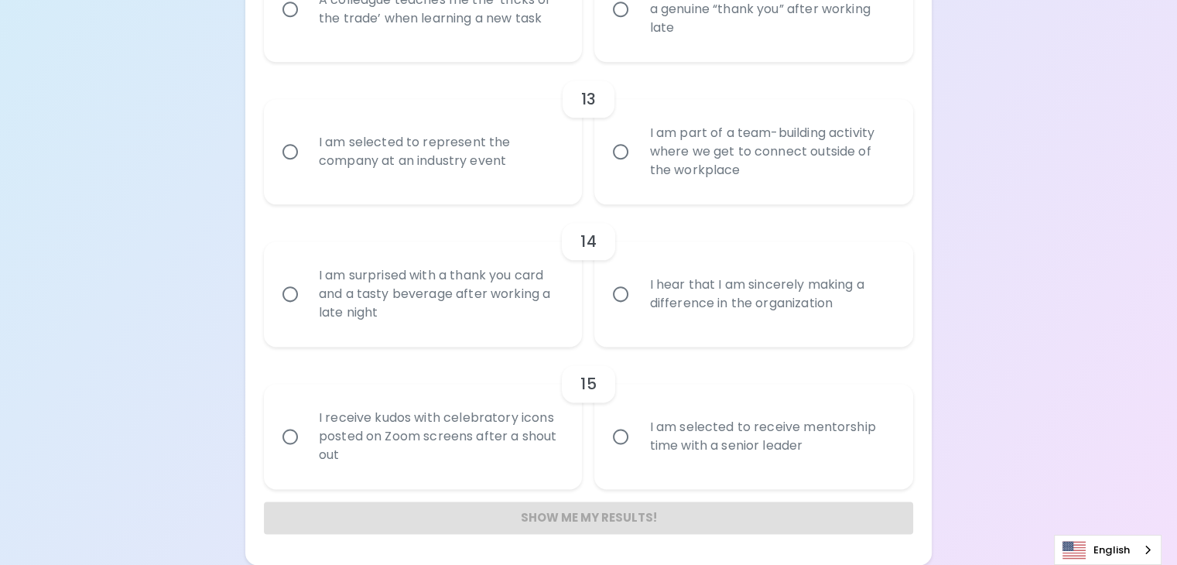
radio input "false"
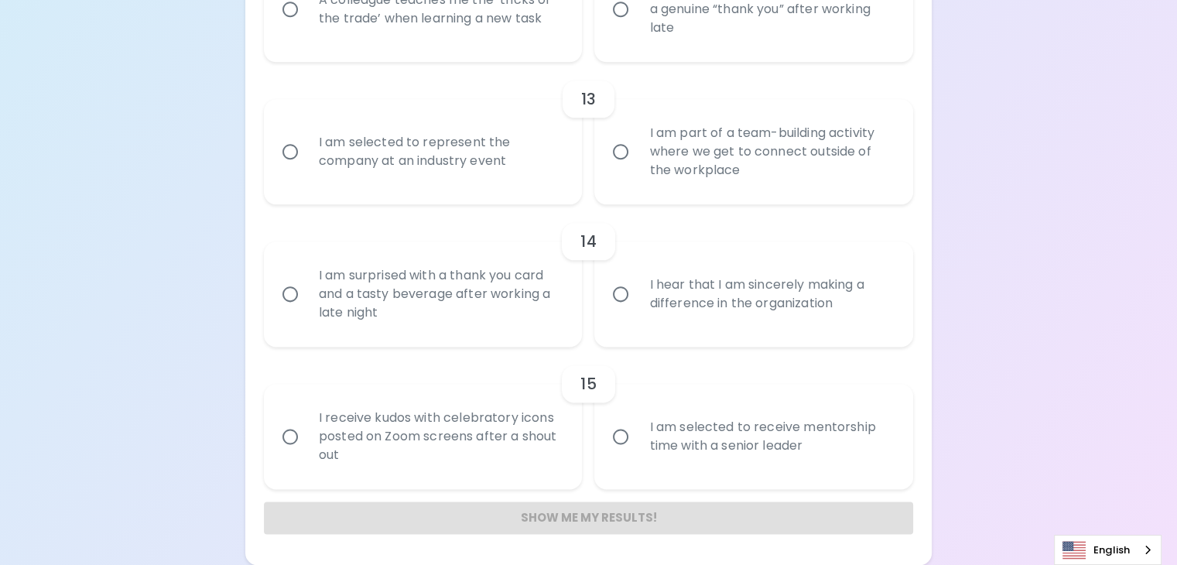
radio input "false"
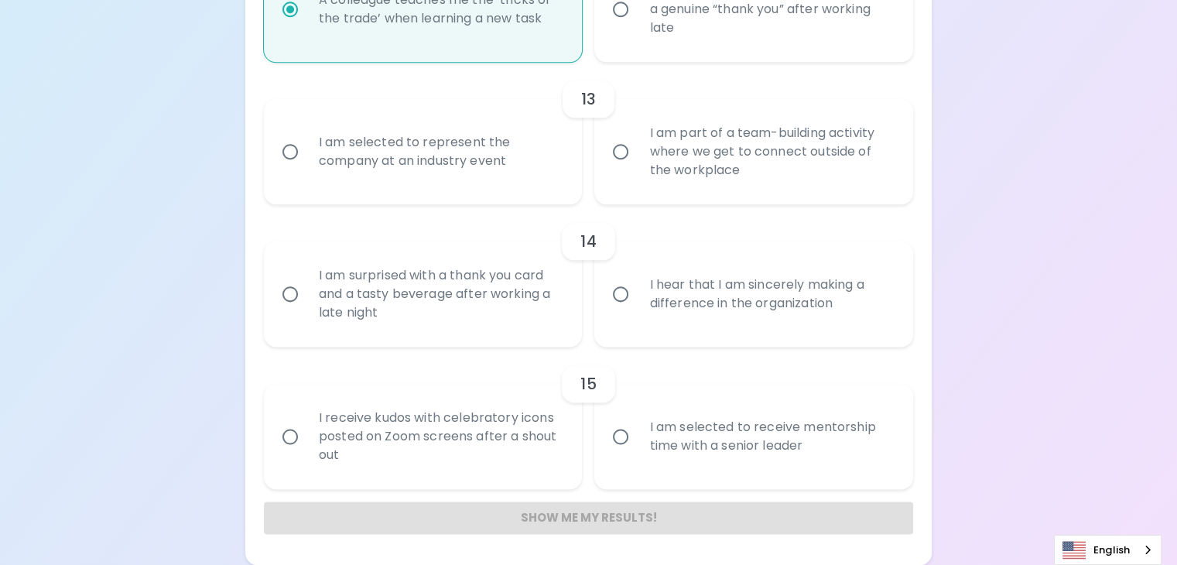
scroll to position [2184, 0]
radio input "true"
click at [406, 189] on div "I am selected to represent the company at an industry event" at bounding box center [441, 152] width 268 height 74
click at [307, 168] on input "I am selected to represent the company at an industry event" at bounding box center [290, 151] width 33 height 33
radio input "false"
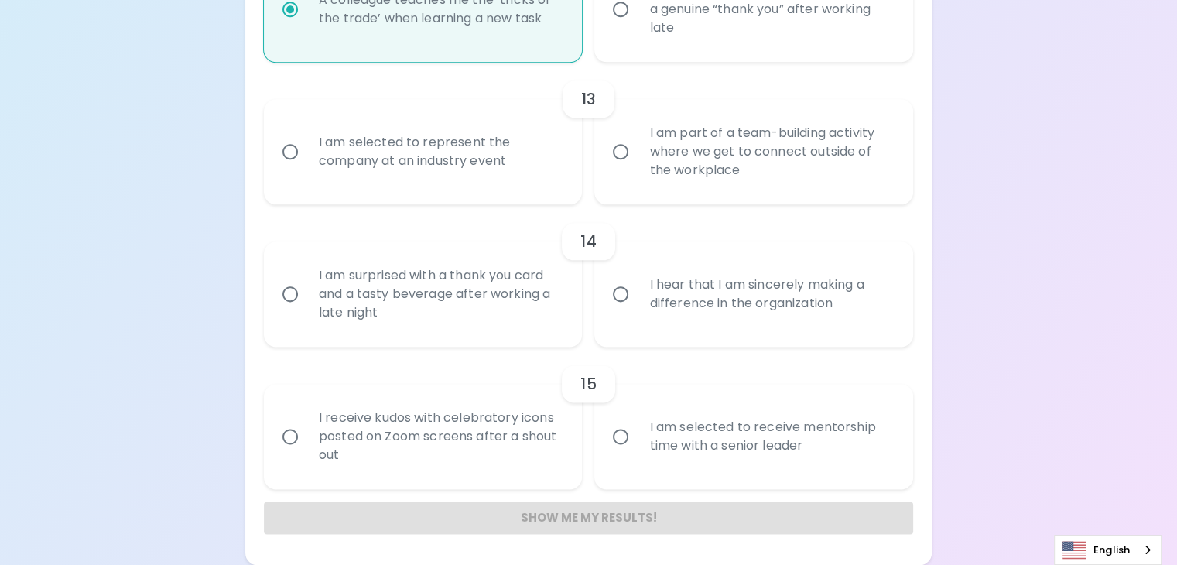
radio input "false"
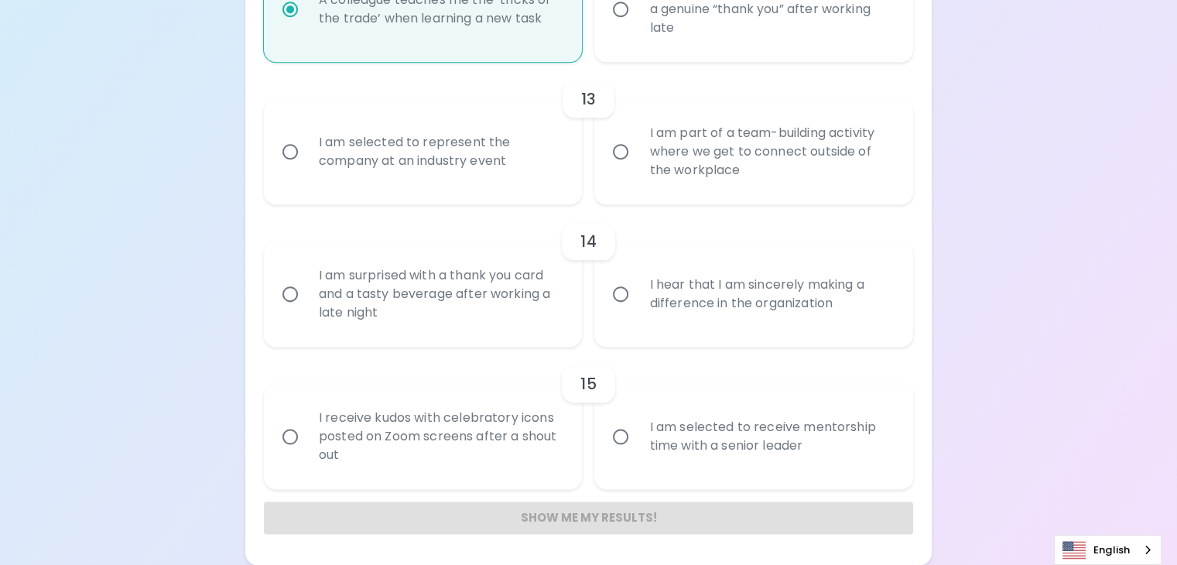
radio input "false"
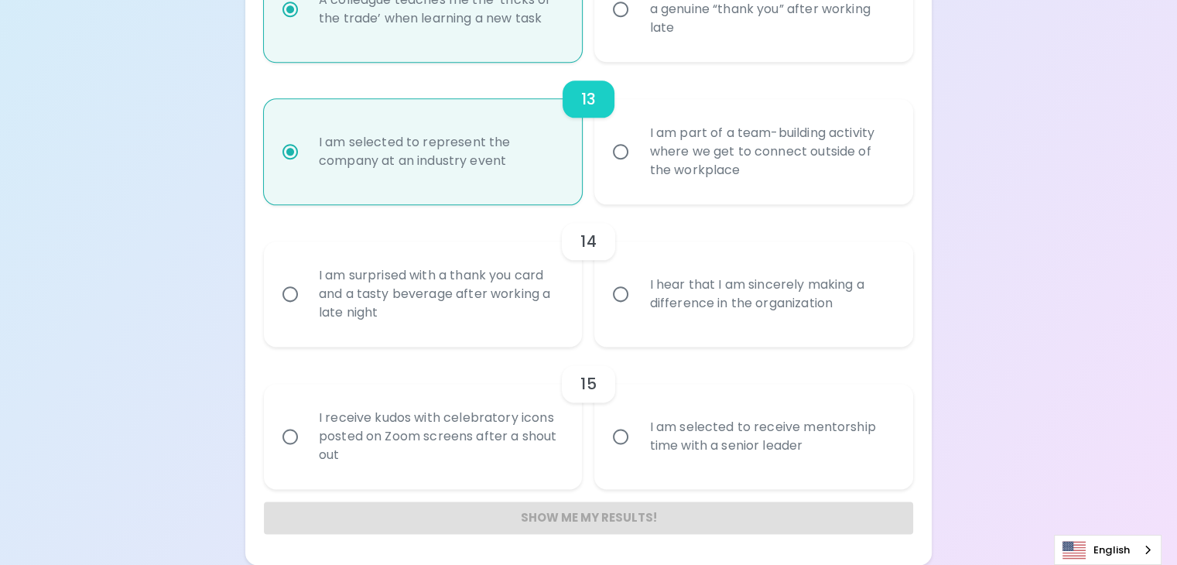
scroll to position [2307, 0]
radio input "true"
click at [417, 276] on div "I am surprised with a thank you card and a tasty beverage after working a late …" at bounding box center [441, 294] width 268 height 93
click at [307, 278] on input "I am surprised with a thank you card and a tasty beverage after working a late …" at bounding box center [290, 294] width 33 height 33
radio input "false"
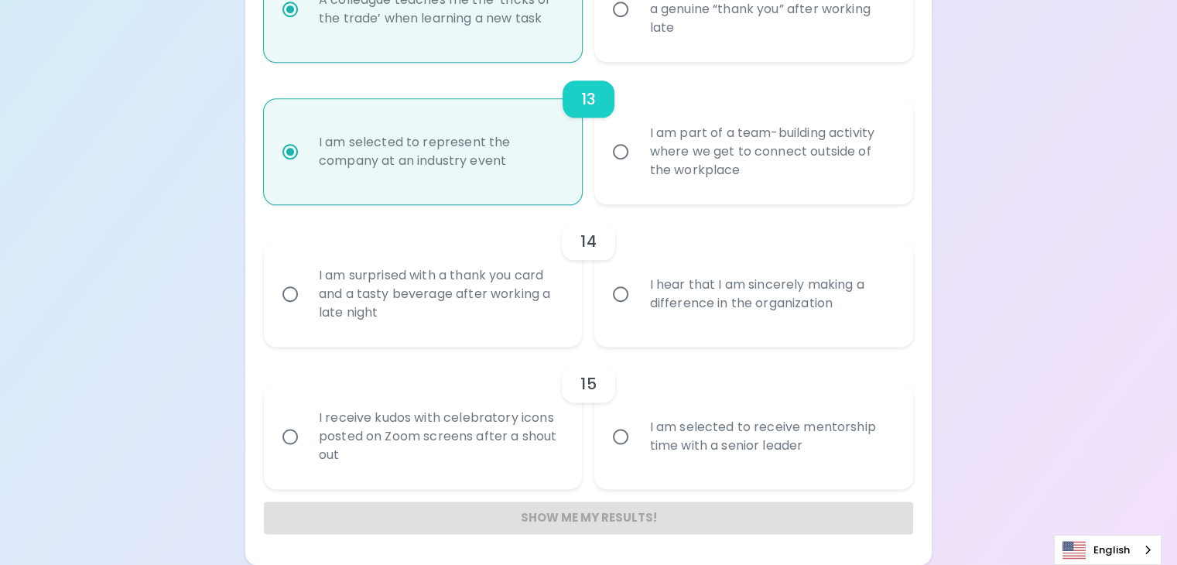
radio input "false"
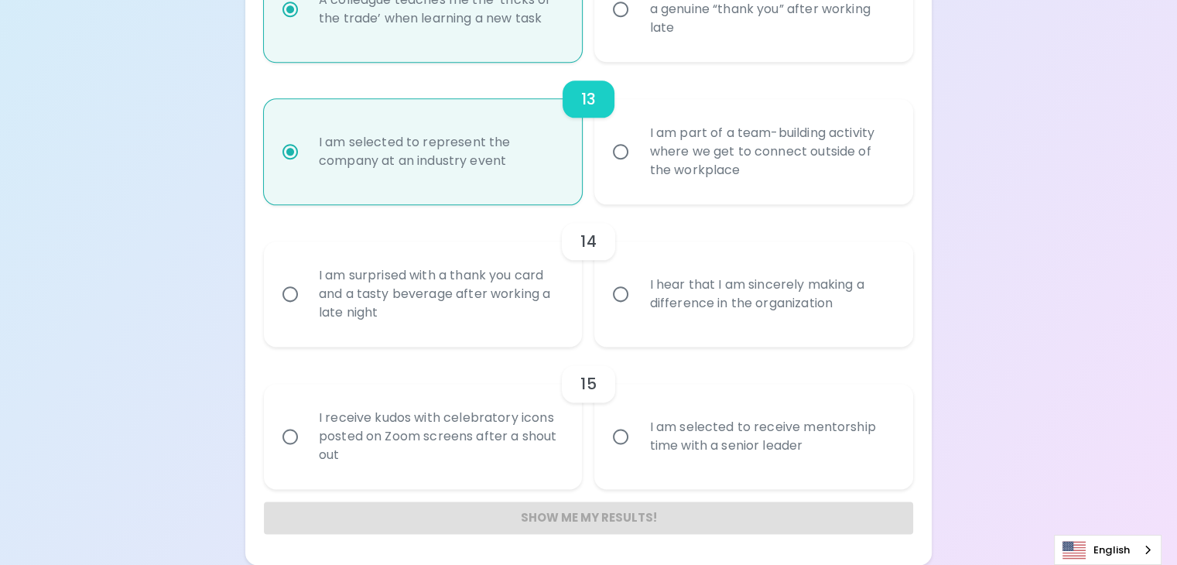
radio input "false"
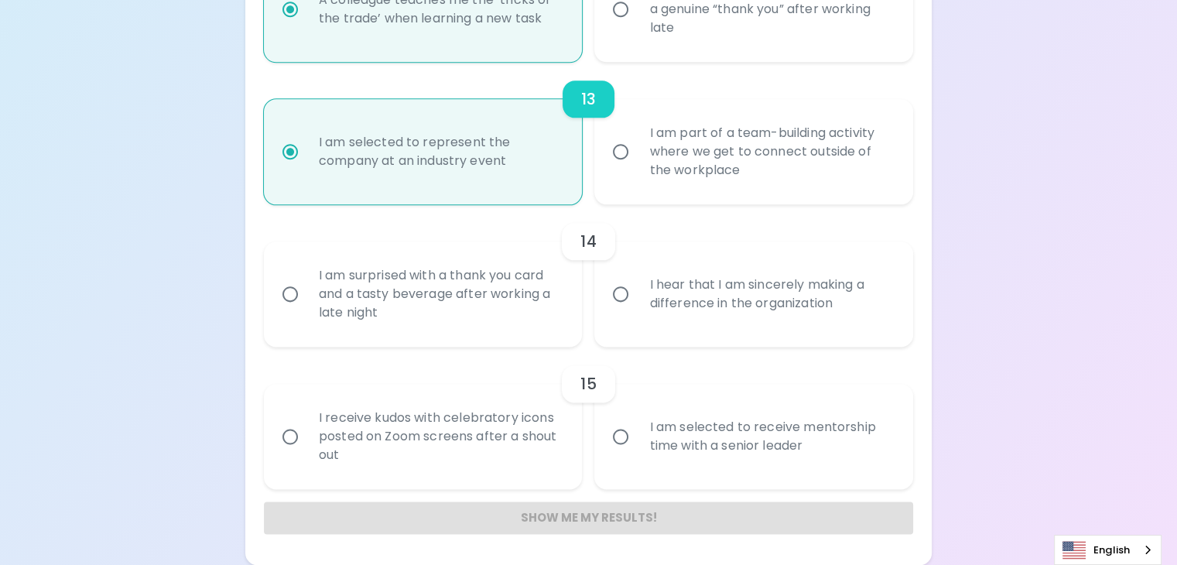
radio input "false"
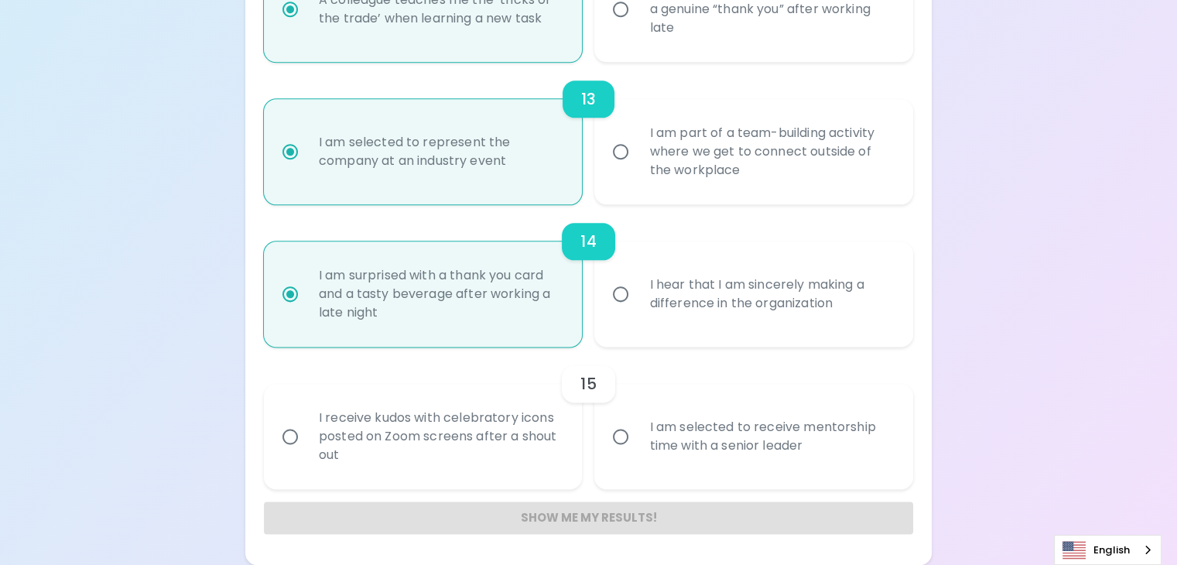
scroll to position [2402, 0]
radio input "true"
click at [625, 420] on input "I am selected to receive mentorship time with a senior leader" at bounding box center [621, 436] width 33 height 33
radio input "false"
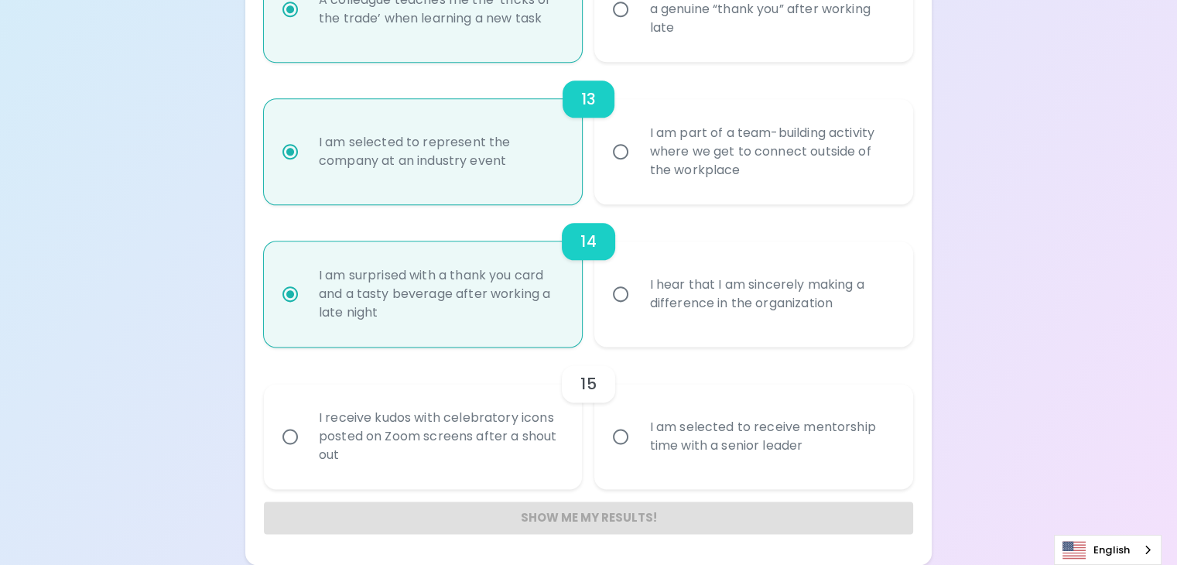
radio input "false"
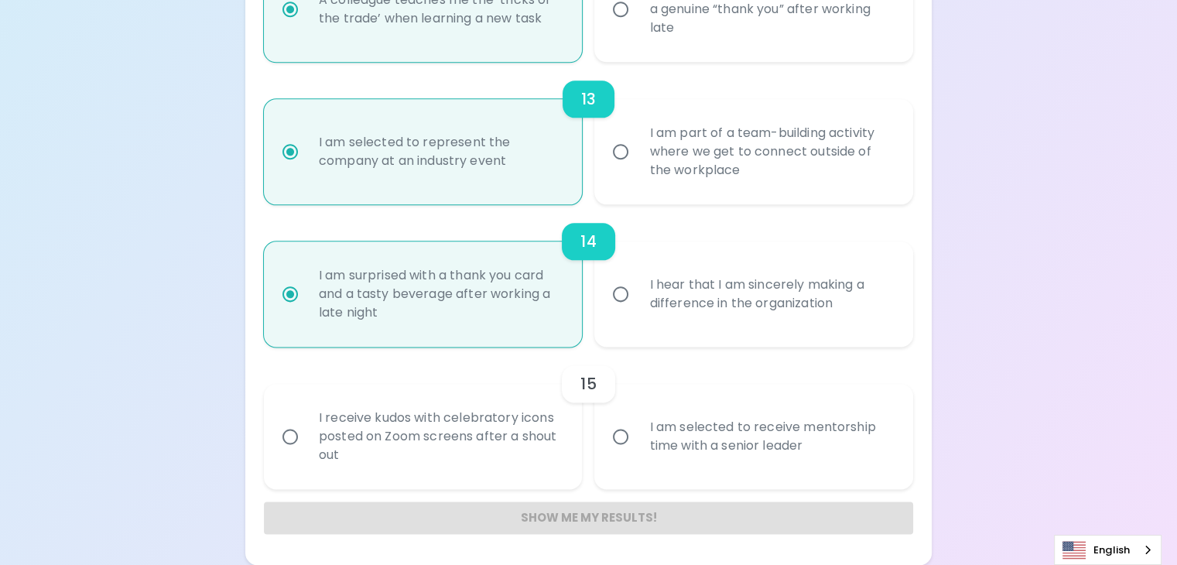
radio input "false"
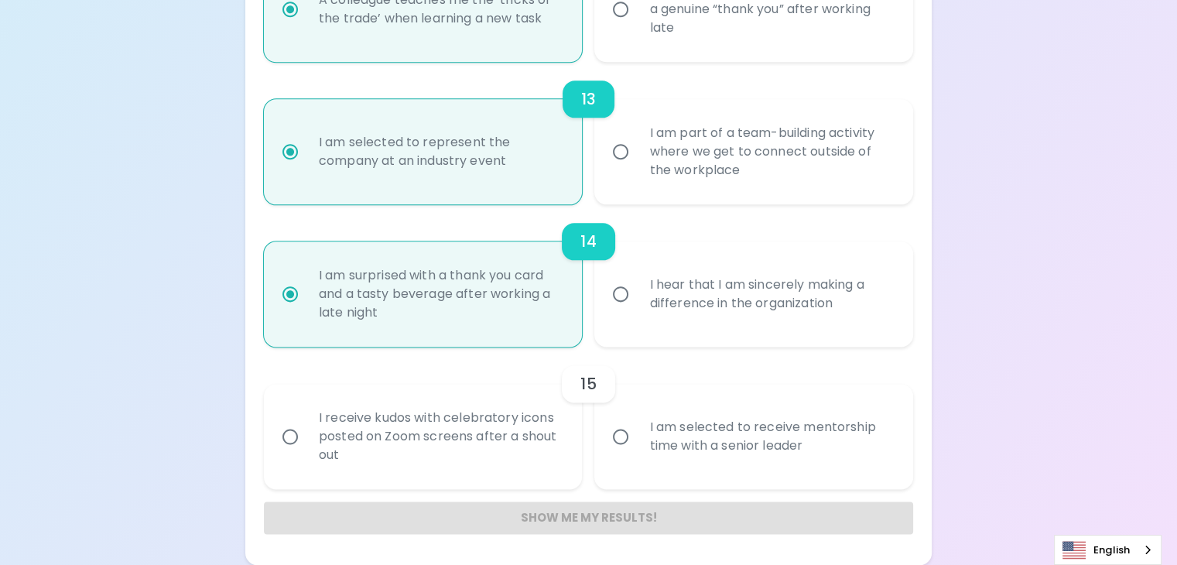
radio input "false"
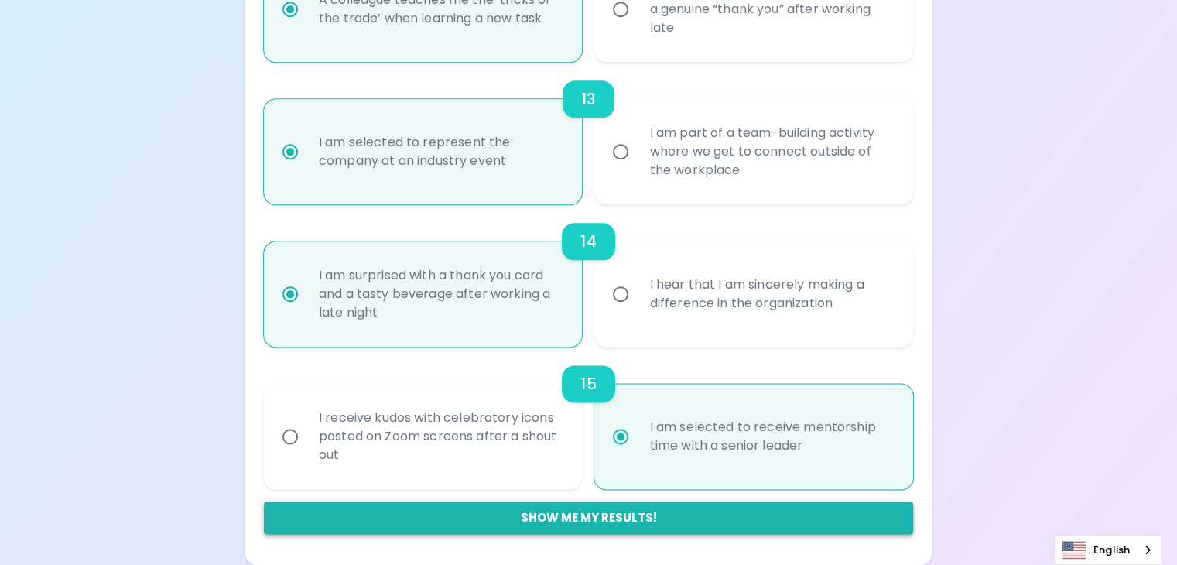
radio input "true"
click at [641, 522] on button "Show me my results!" at bounding box center [588, 518] width 649 height 33
radio input "false"
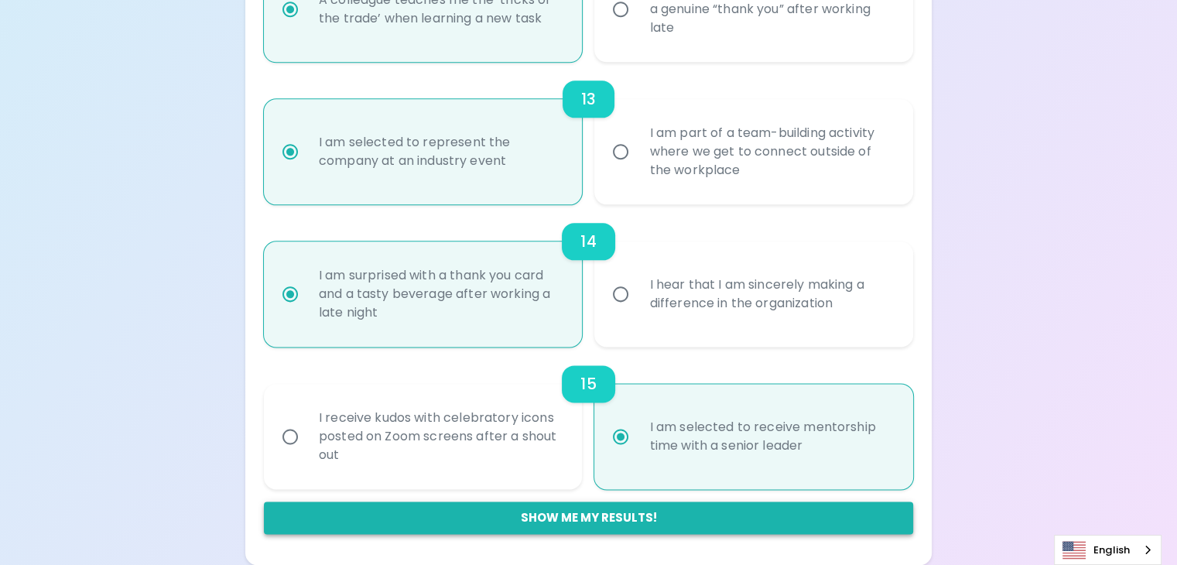
radio input "false"
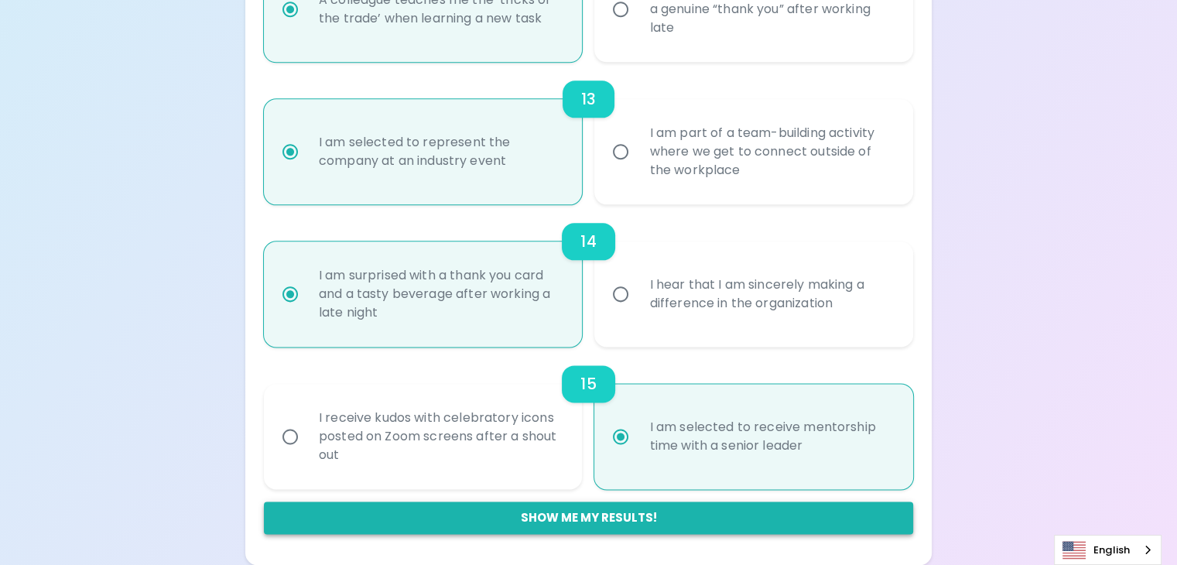
radio input "false"
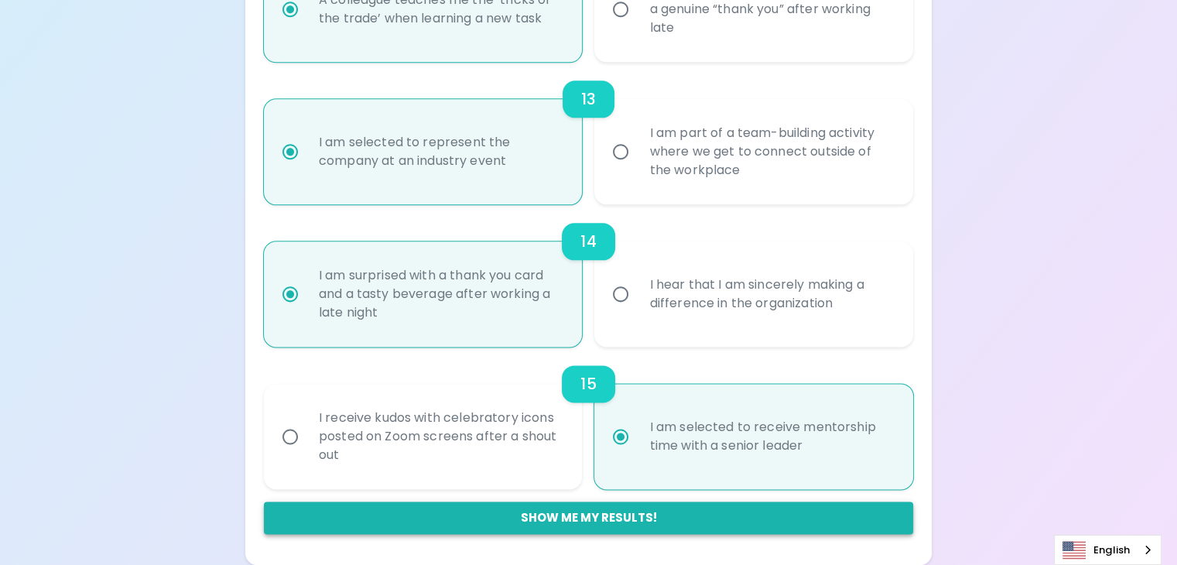
radio input "false"
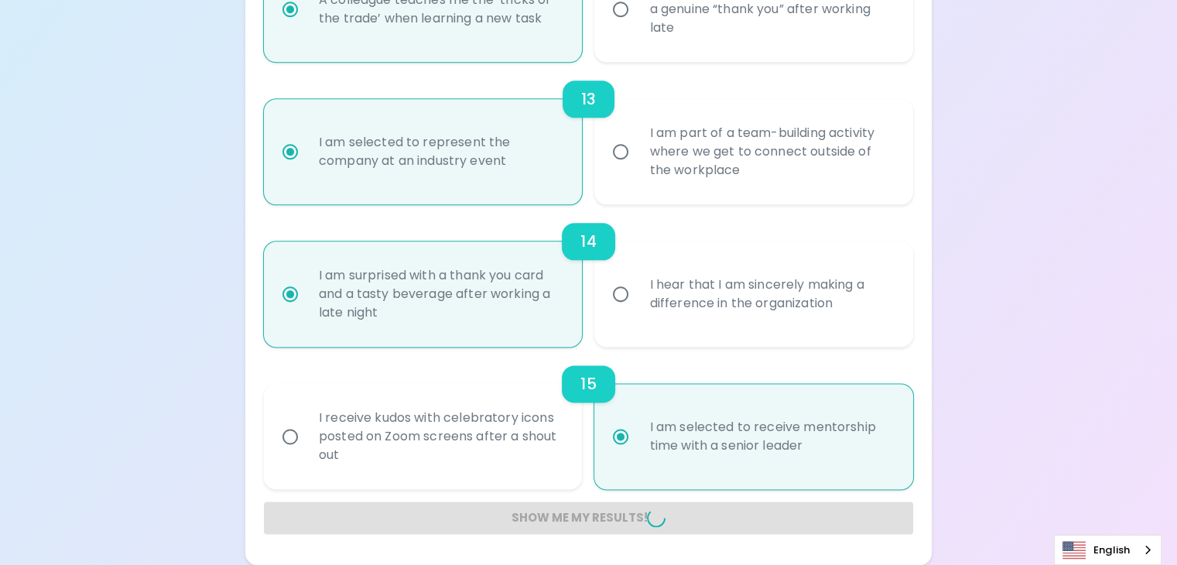
radio input "false"
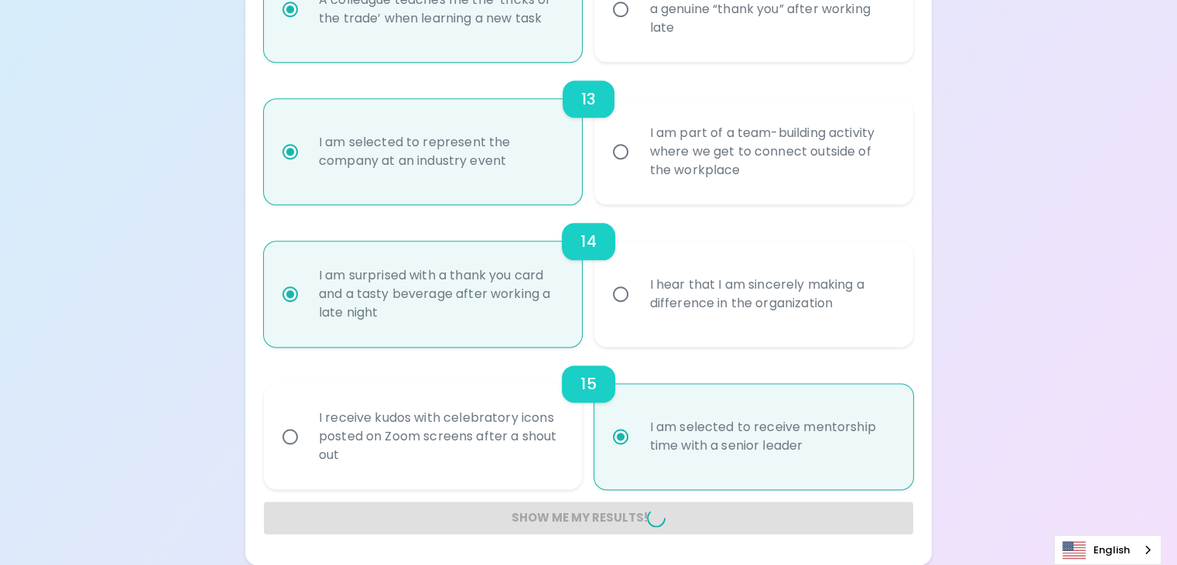
radio input "false"
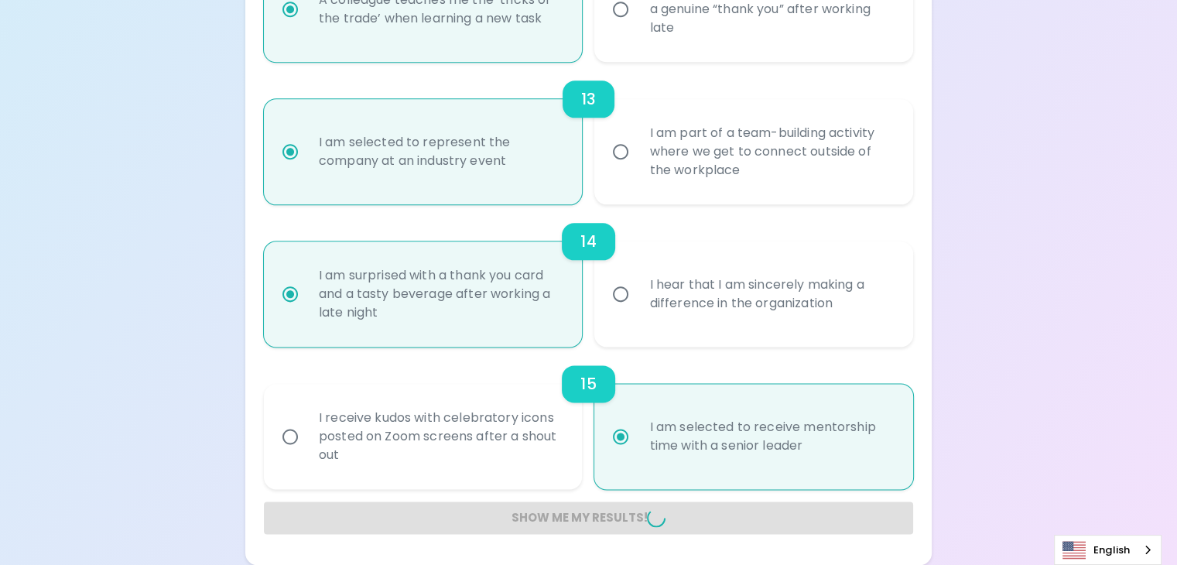
radio input "false"
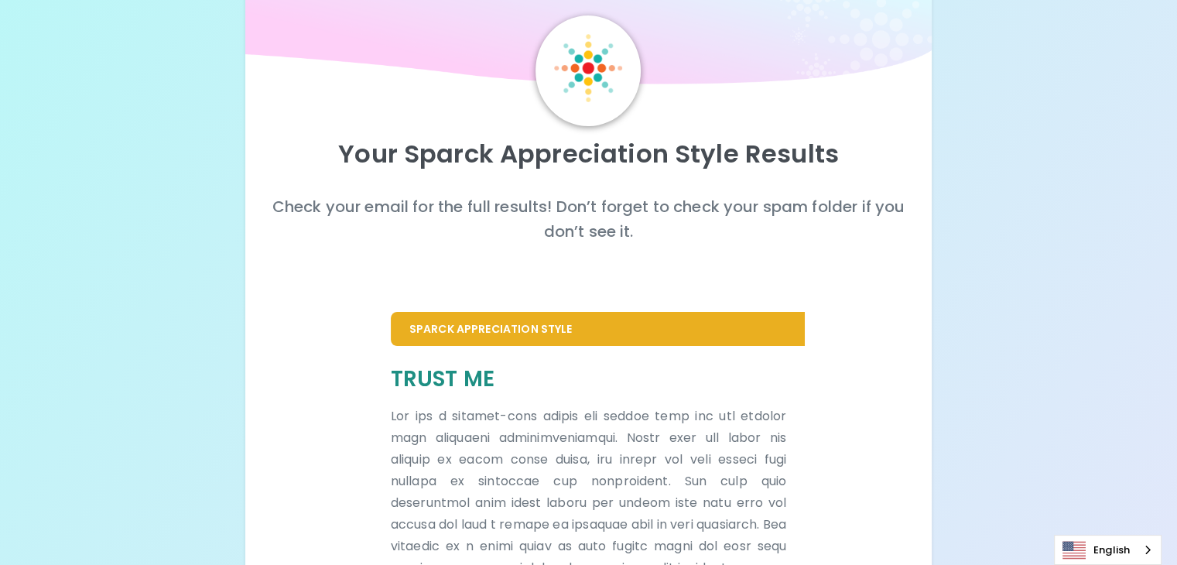
scroll to position [0, 0]
